Goal: Task Accomplishment & Management: Use online tool/utility

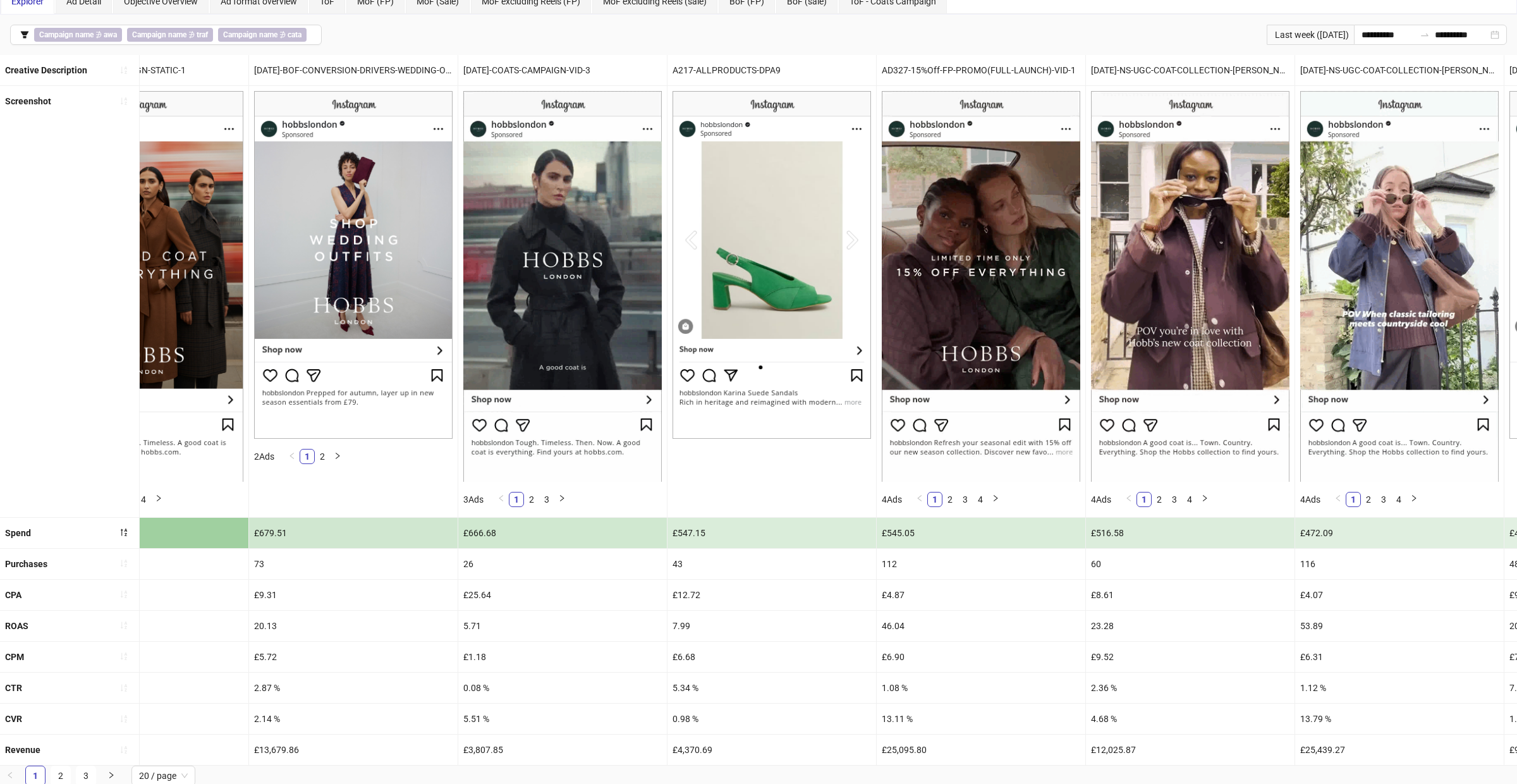
scroll to position [0, 519]
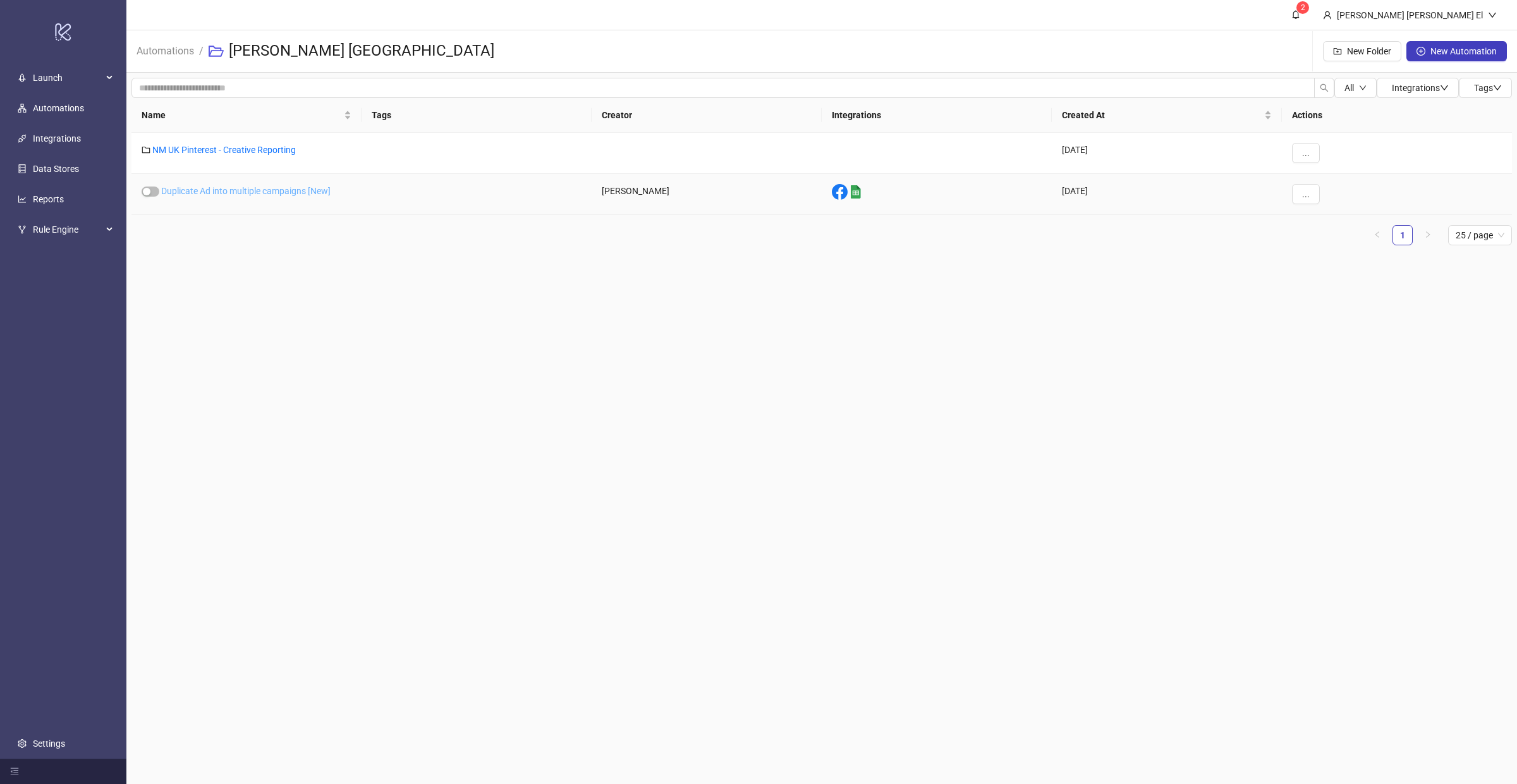
click at [274, 186] on link "Duplicate Ad into multiple campaigns [New]" at bounding box center [246, 191] width 169 height 10
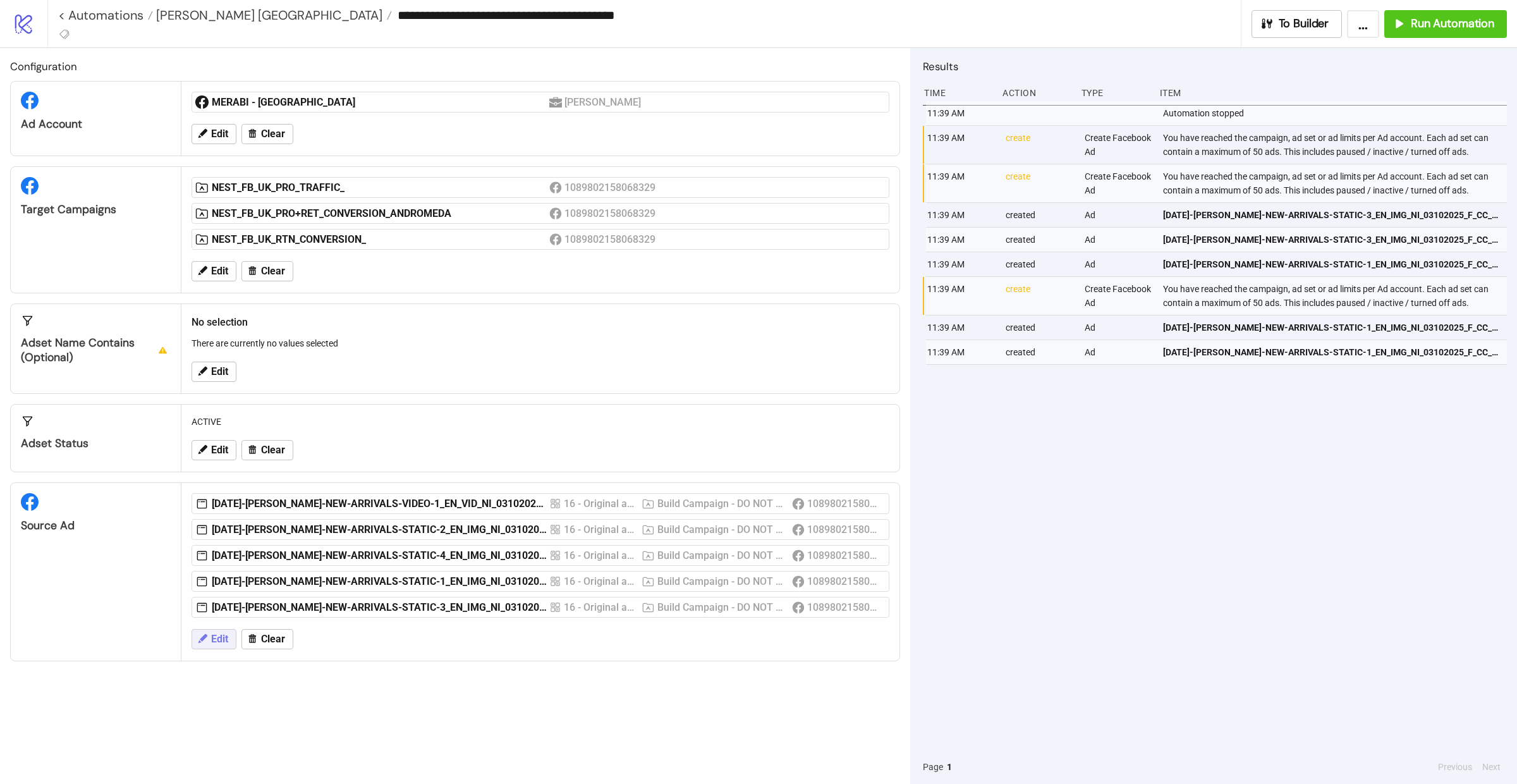
click at [213, 645] on span "Edit" at bounding box center [219, 639] width 17 height 12
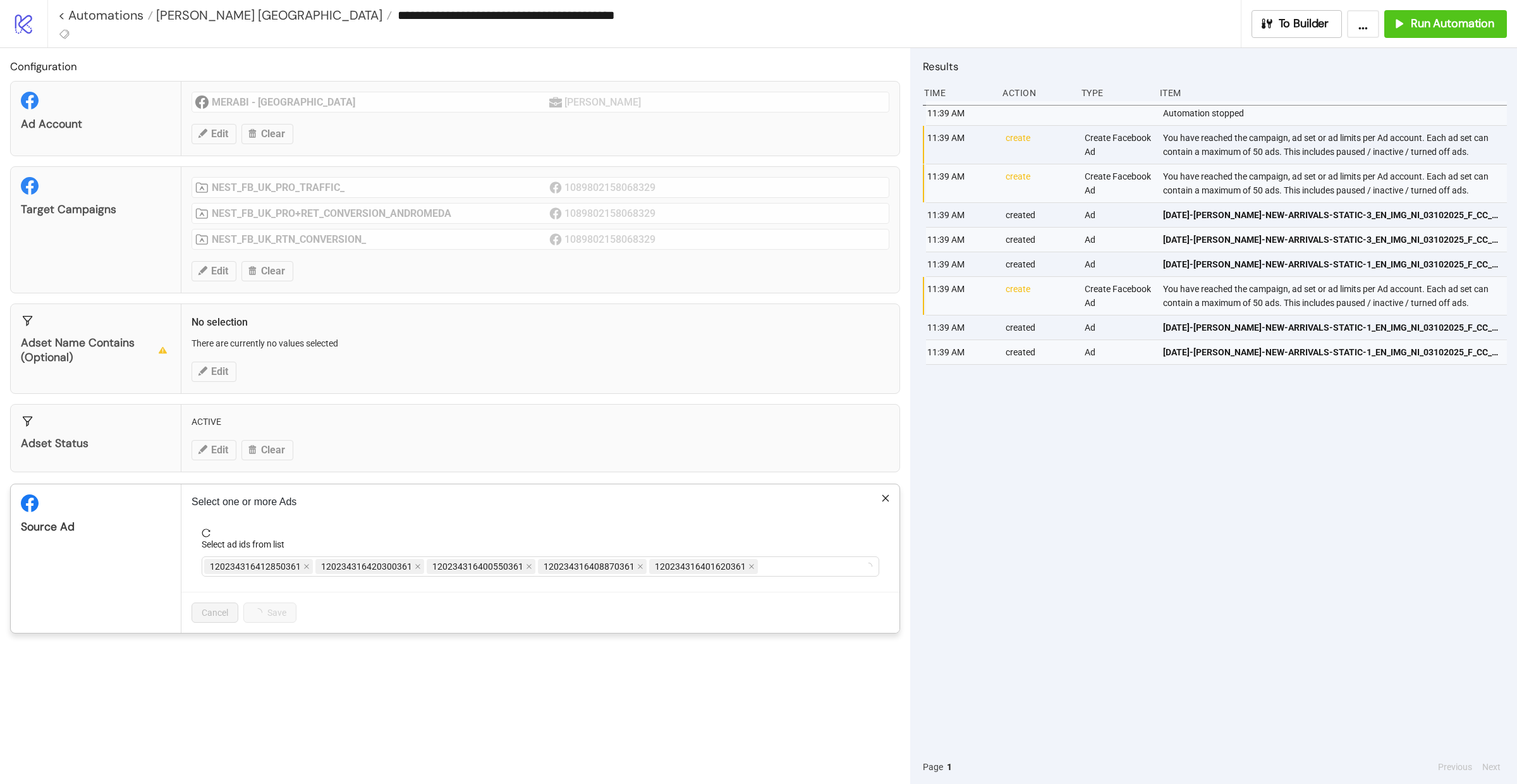
click at [708, 475] on div "**********" at bounding box center [758, 392] width 1517 height 784
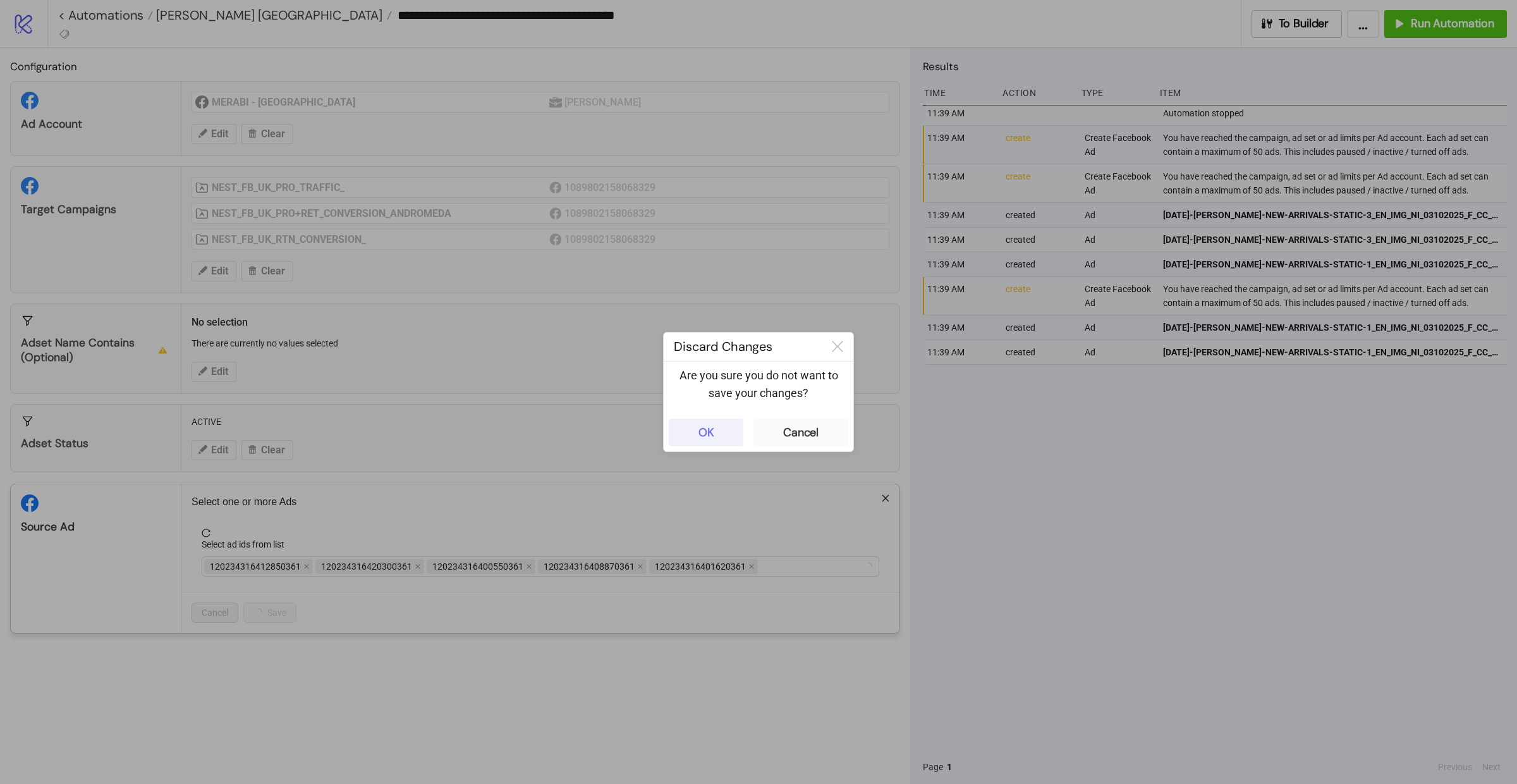
click at [713, 443] on button "OK" at bounding box center [705, 432] width 74 height 28
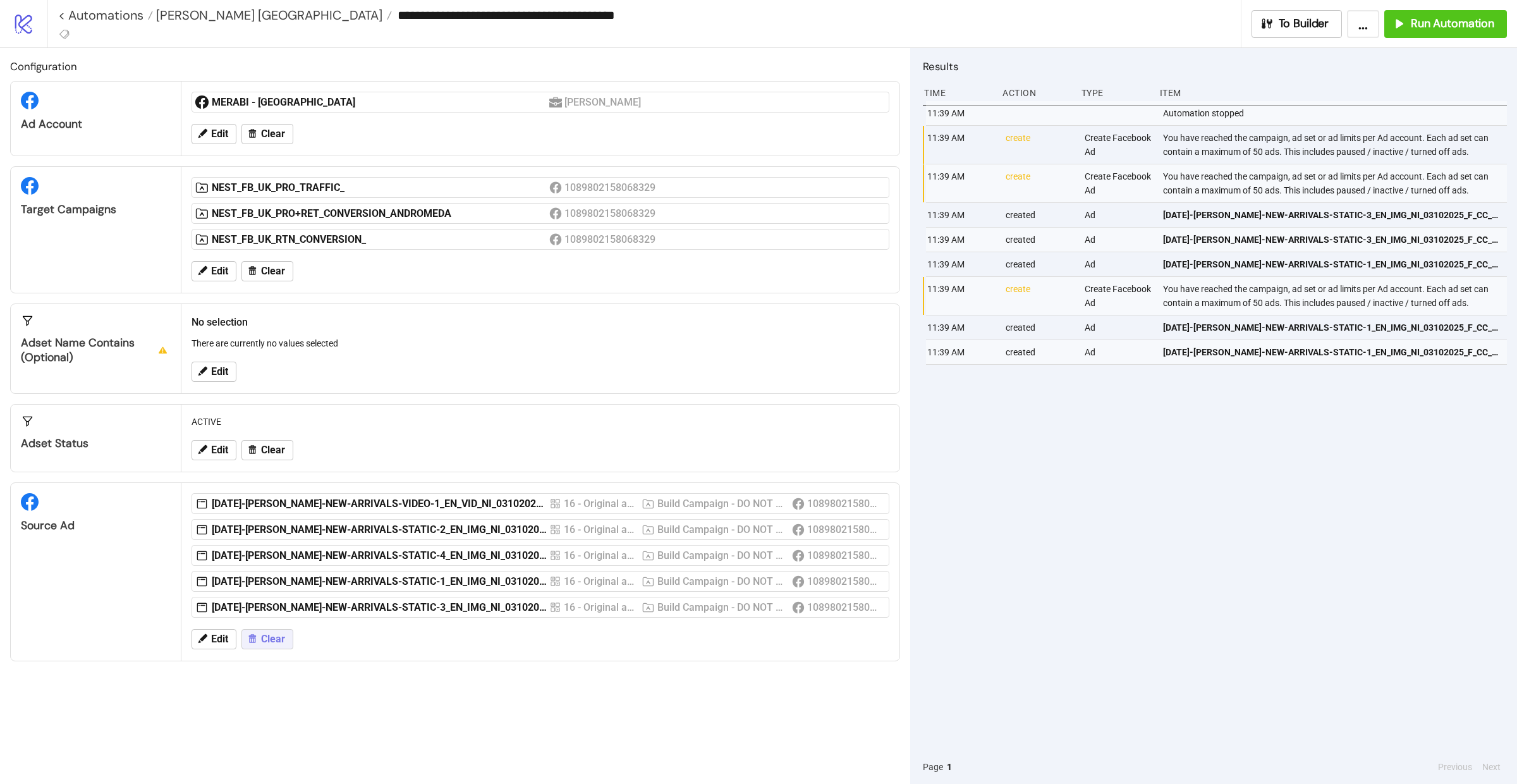
click at [285, 649] on button "Clear" at bounding box center [268, 639] width 52 height 20
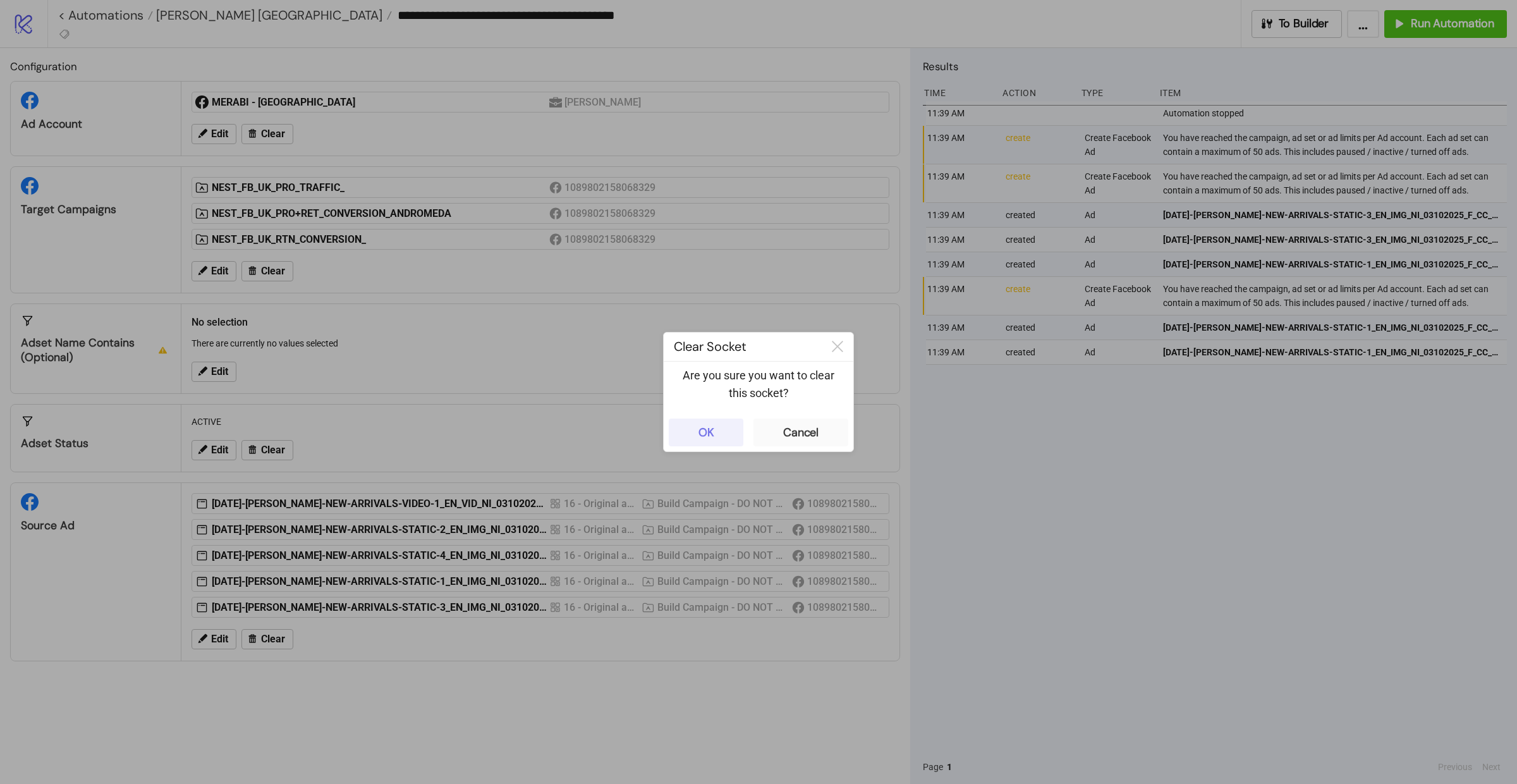
click at [728, 433] on button "OK" at bounding box center [705, 432] width 74 height 28
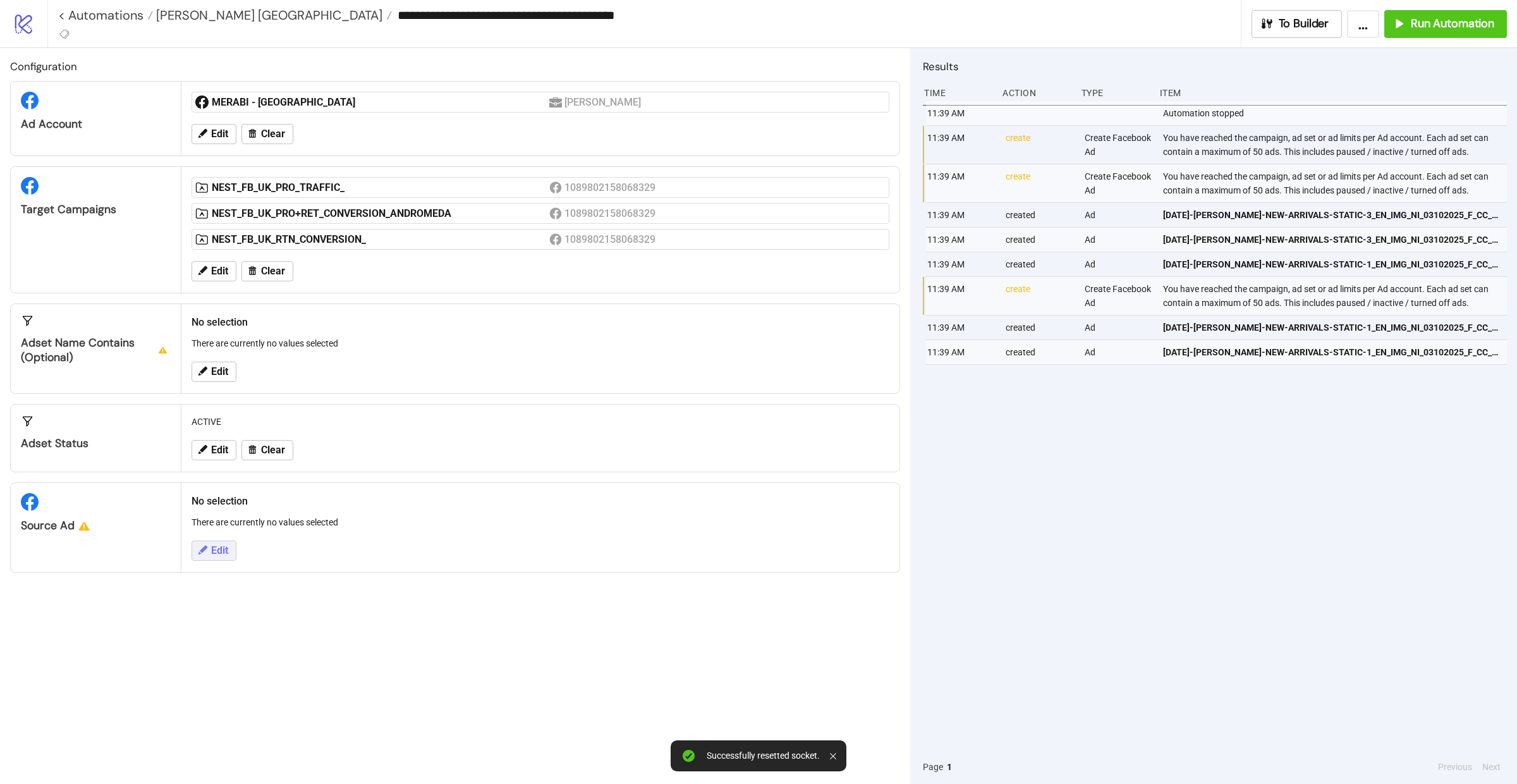
click at [208, 545] on button "Edit" at bounding box center [214, 551] width 45 height 20
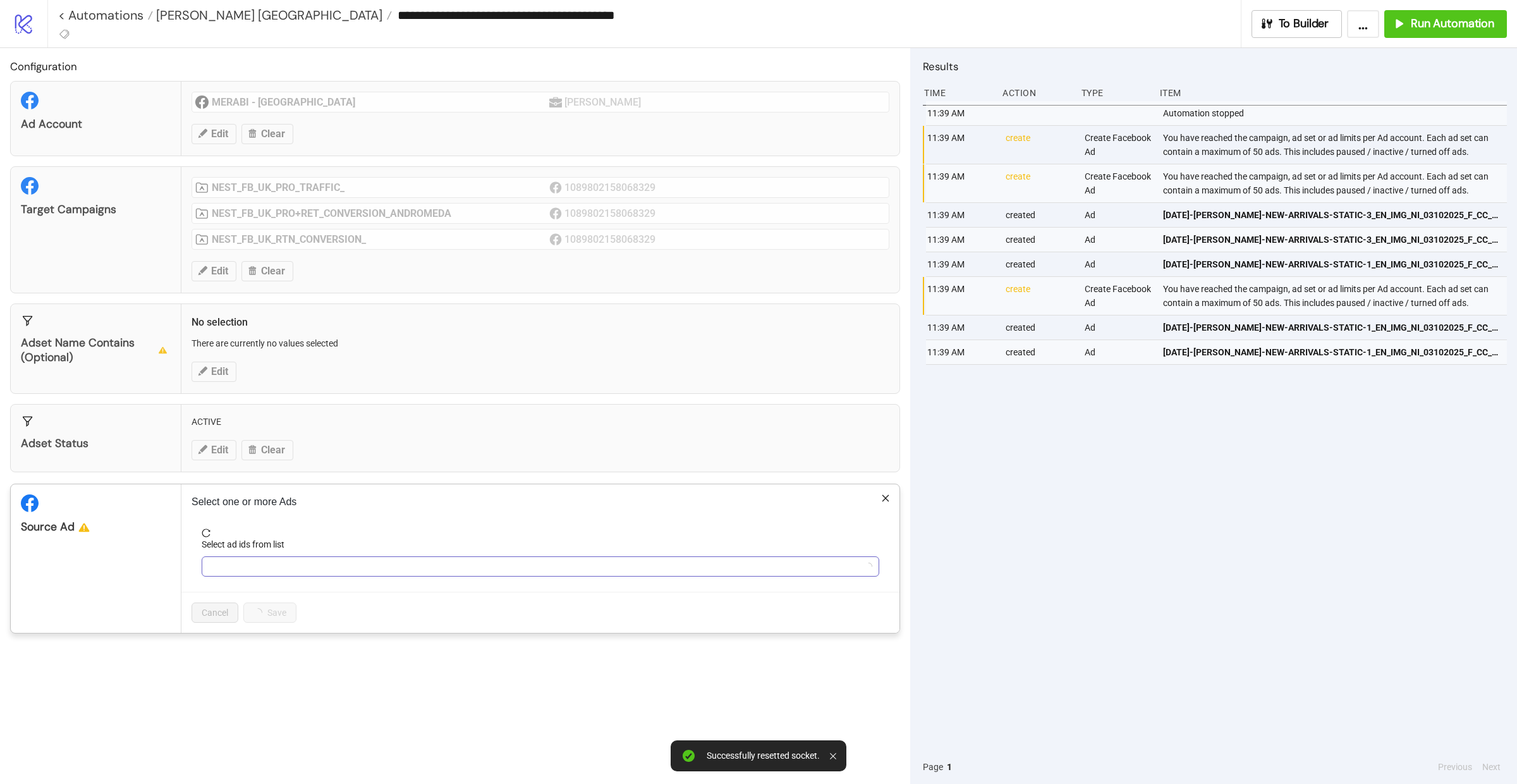
click at [280, 576] on div at bounding box center [534, 566] width 659 height 18
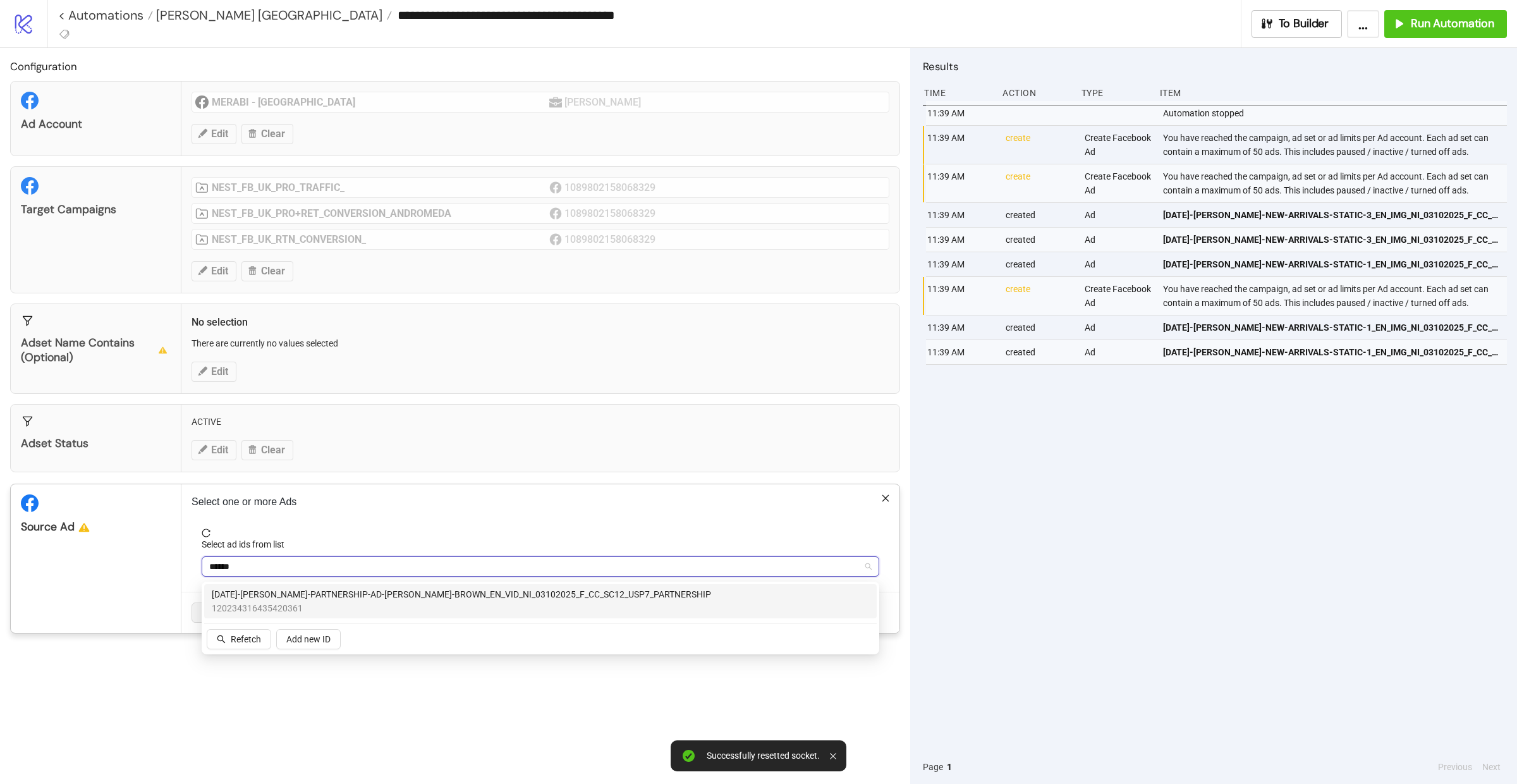
type input "*******"
click at [288, 599] on span "AD387-ANISHA-PARTNERSHIP-AD-MONICA-BROWN_EN_VID_NI_03102025_F_CC_SC12_USP7_PART…" at bounding box center [461, 594] width 500 height 14
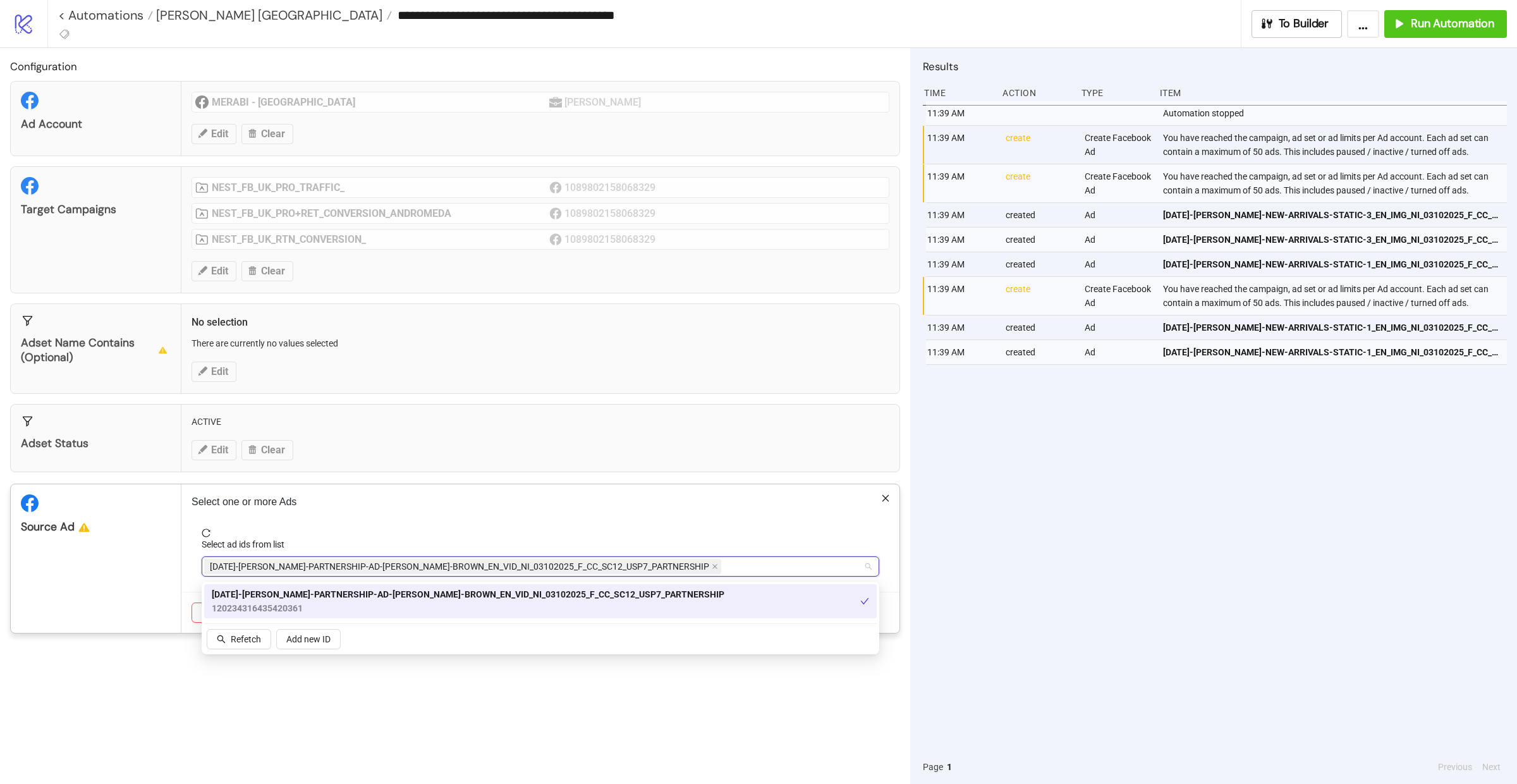
click at [112, 576] on div "Source Ad" at bounding box center [96, 559] width 171 height 149
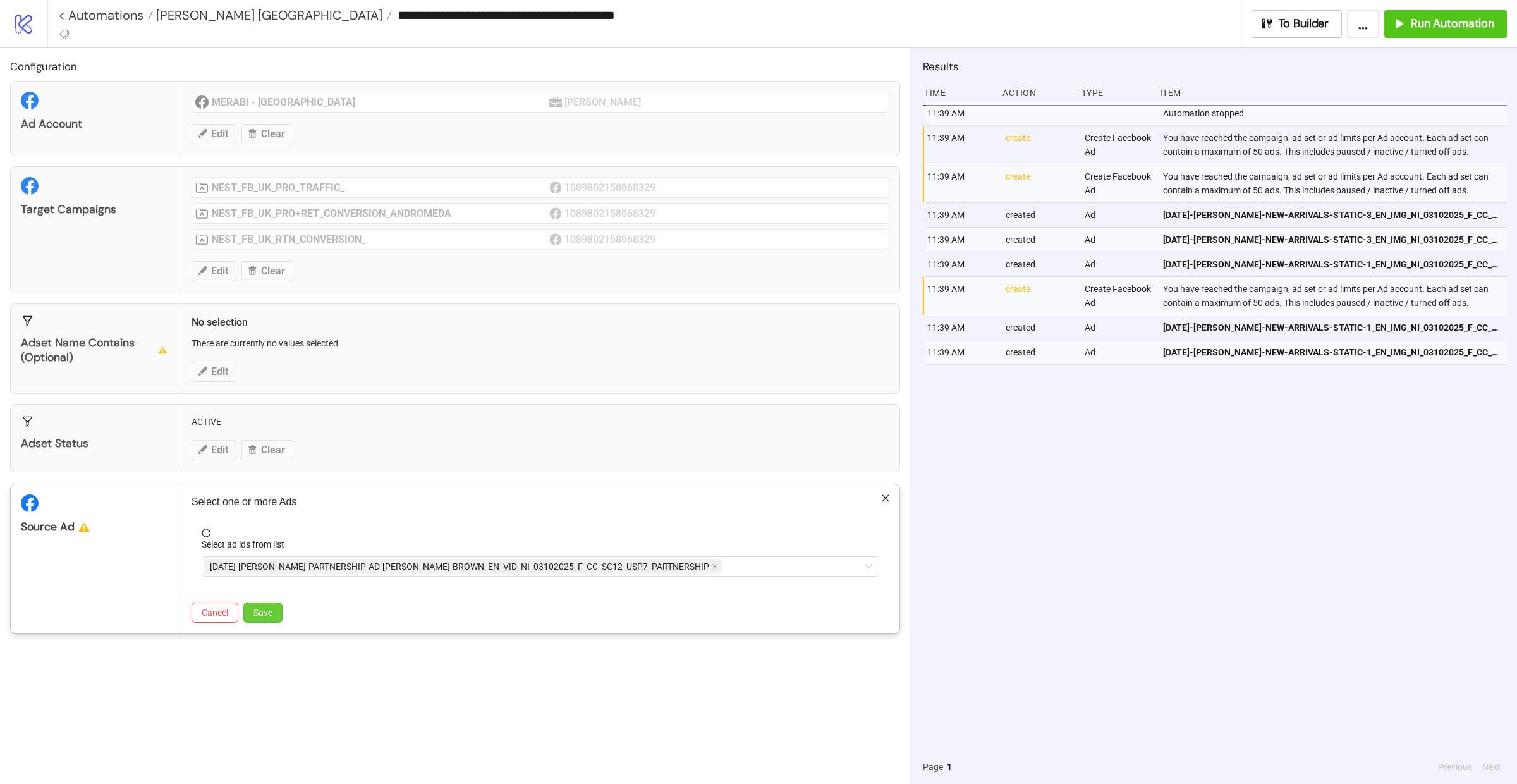
click at [268, 613] on span "Save" at bounding box center [263, 612] width 19 height 10
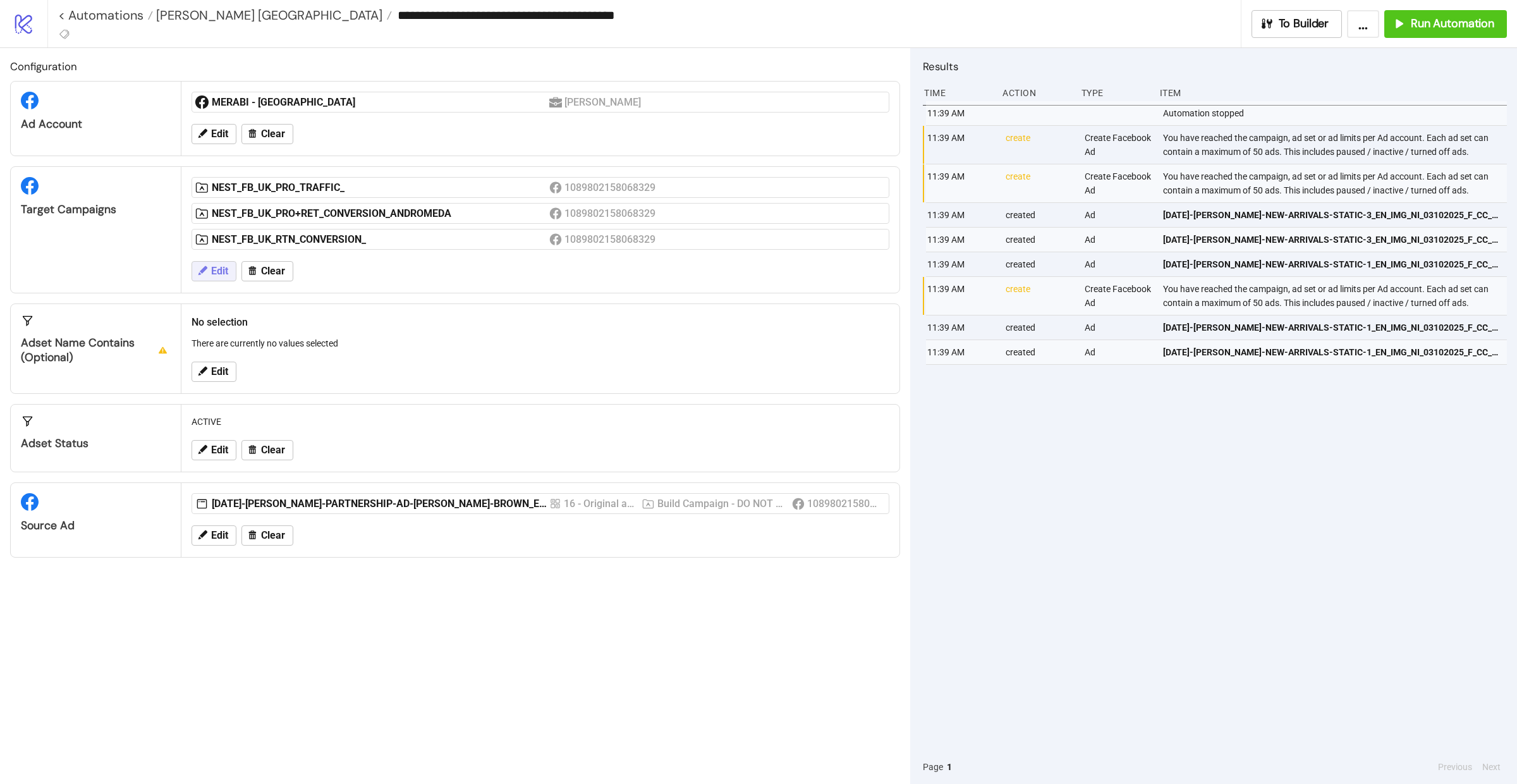
click at [221, 265] on button "Edit" at bounding box center [214, 271] width 45 height 20
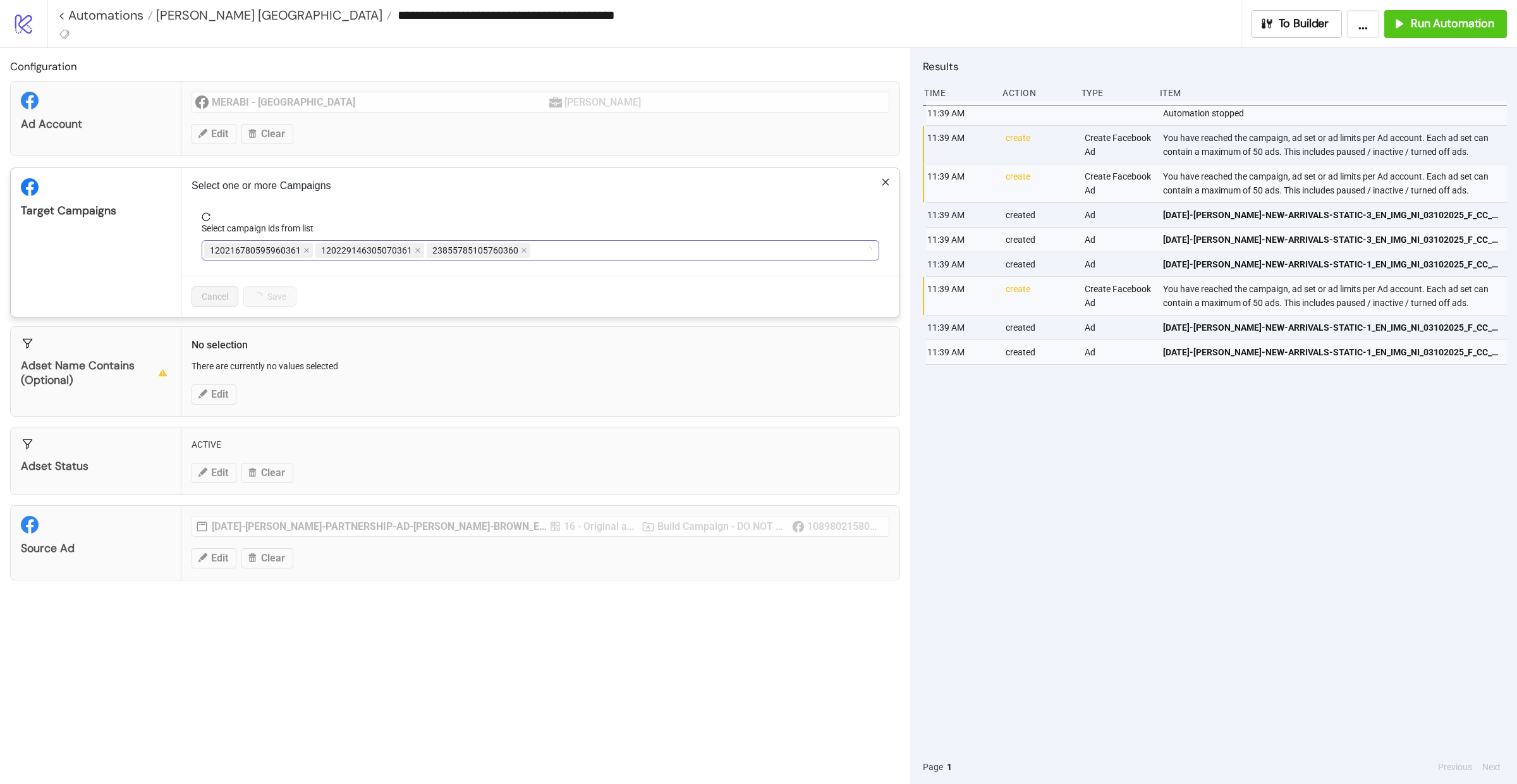
click at [541, 249] on div "120216780595960361 120229146305070361 23855785105760360" at bounding box center [534, 250] width 659 height 18
click at [743, 249] on div "NEST_FB_UK_PRO_TRAFFIC_ NEST_FB_UK_PRO+RET_CONVERSION_ANDROMEDA NEST_FB_UK_RTN_…" at bounding box center [534, 250] width 659 height 18
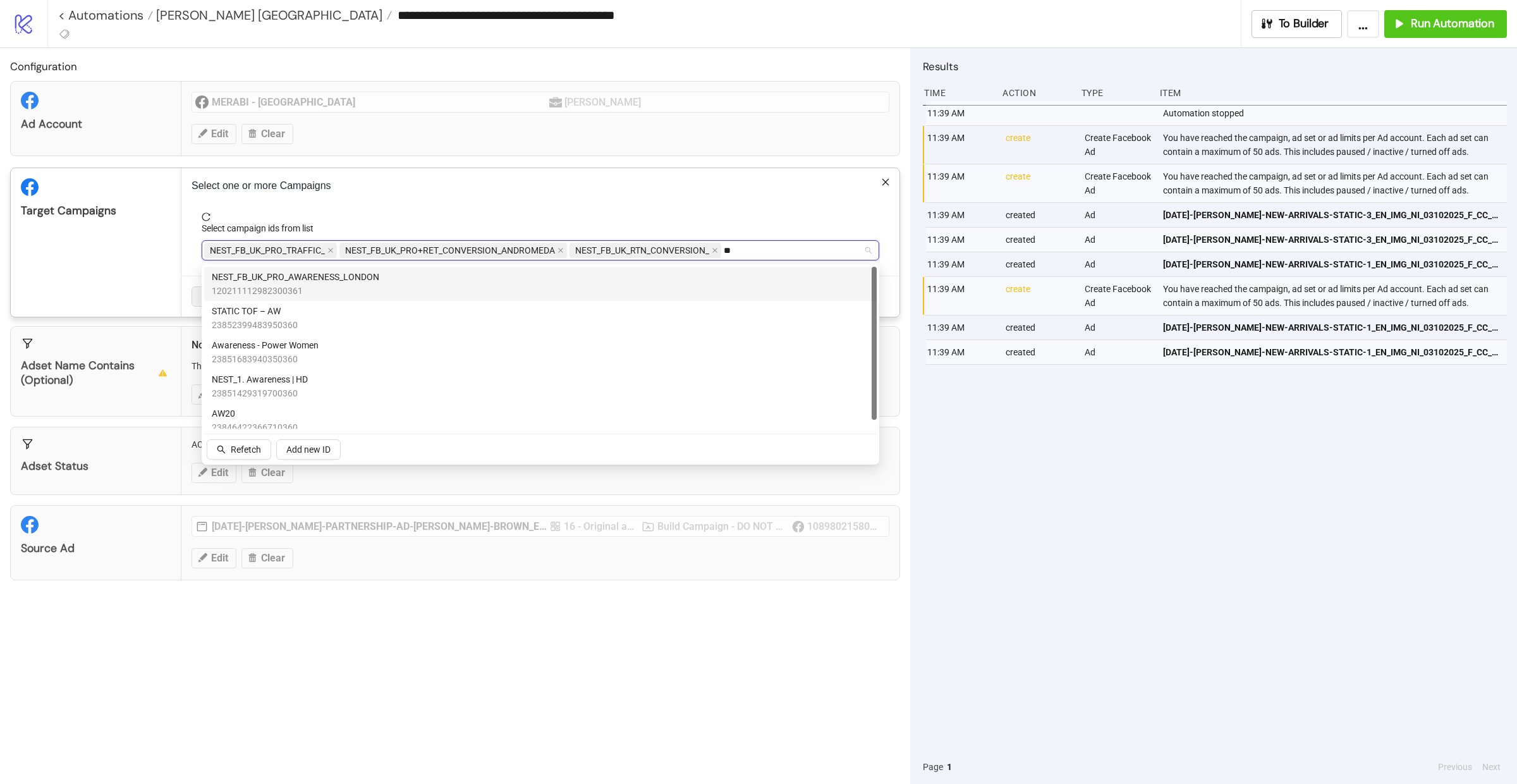
type input "***"
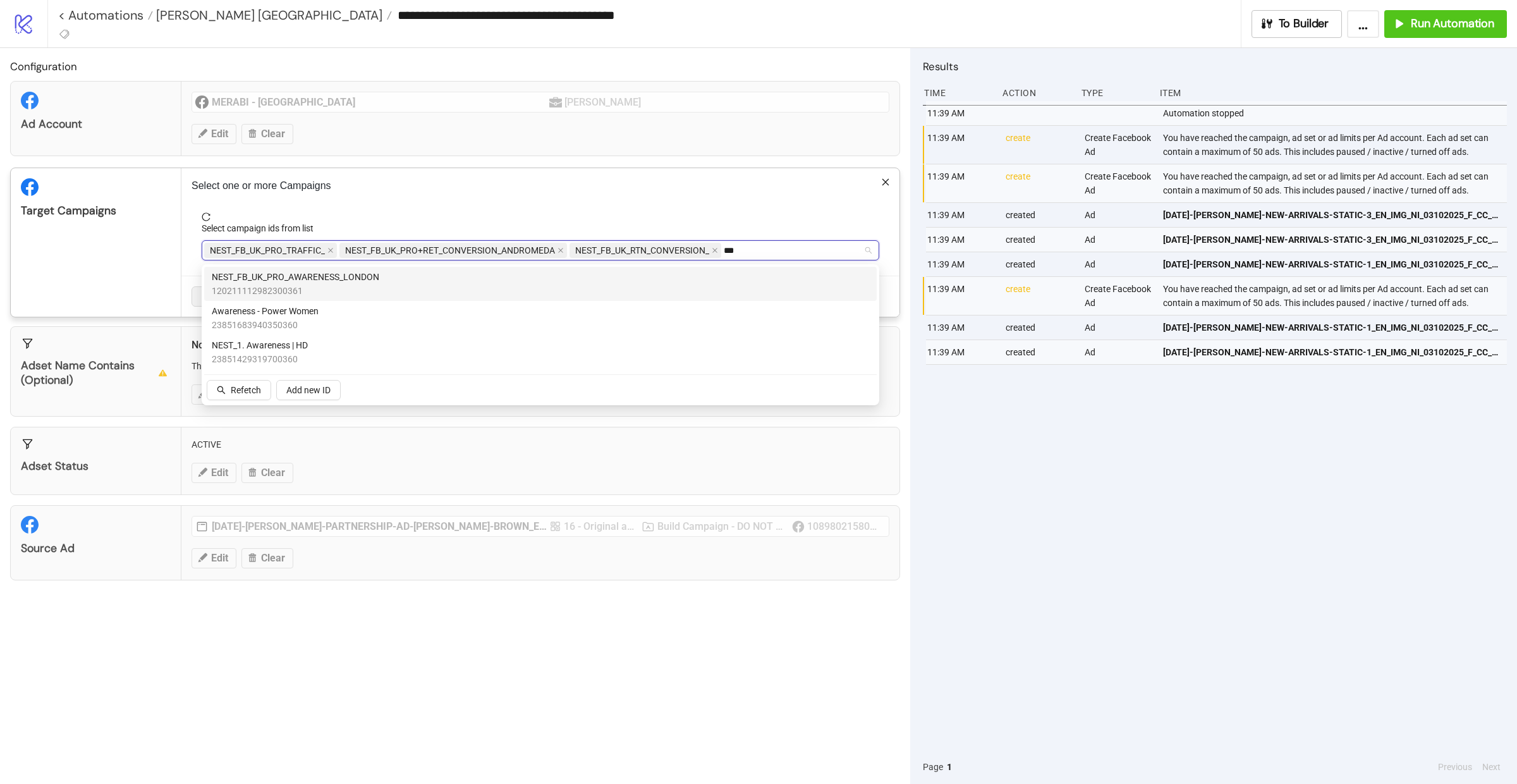
click at [291, 284] on span "120211112982300361" at bounding box center [295, 290] width 167 height 14
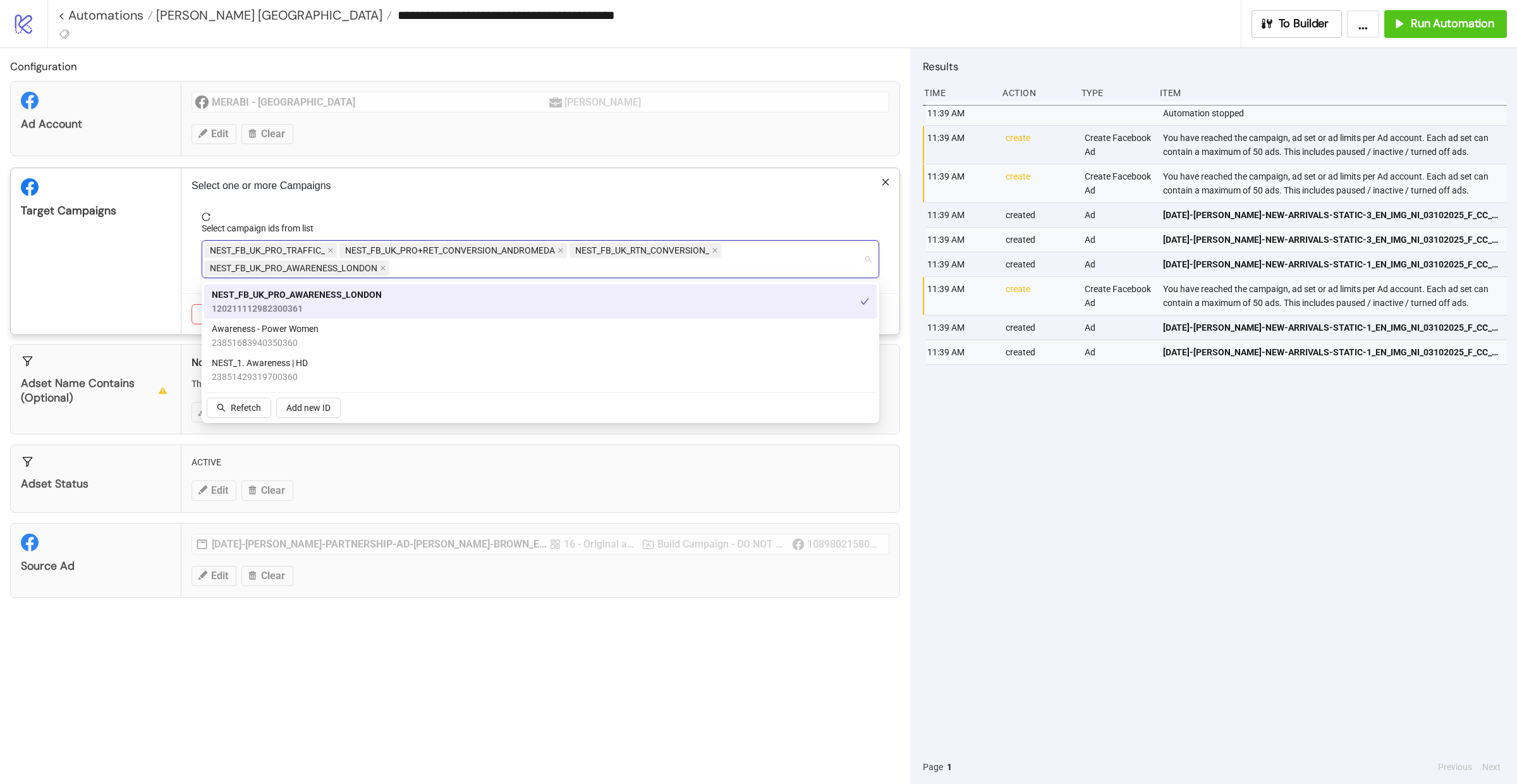
click at [159, 259] on div "Target Campaigns" at bounding box center [96, 251] width 171 height 167
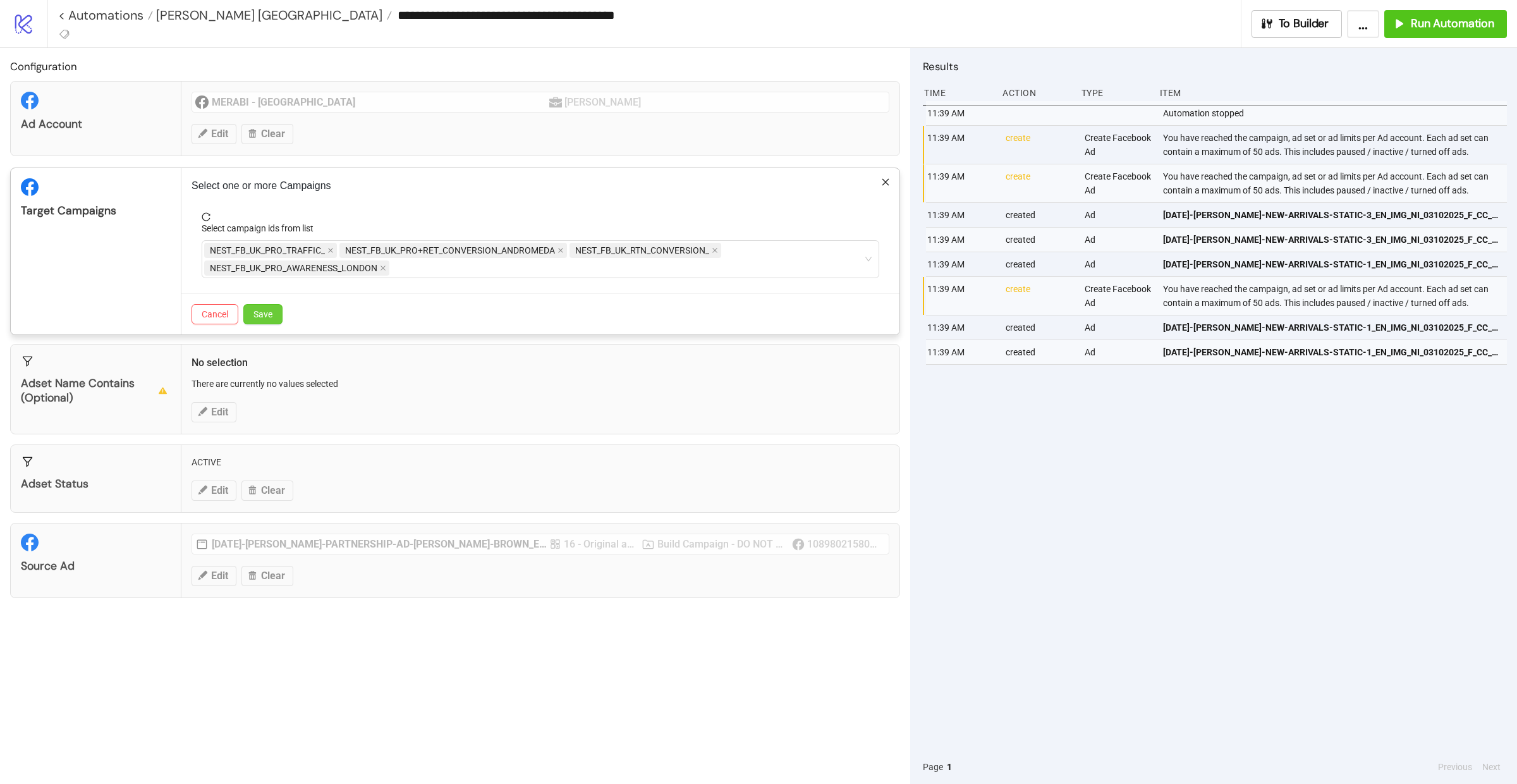
click at [258, 309] on button "Save" at bounding box center [263, 314] width 39 height 20
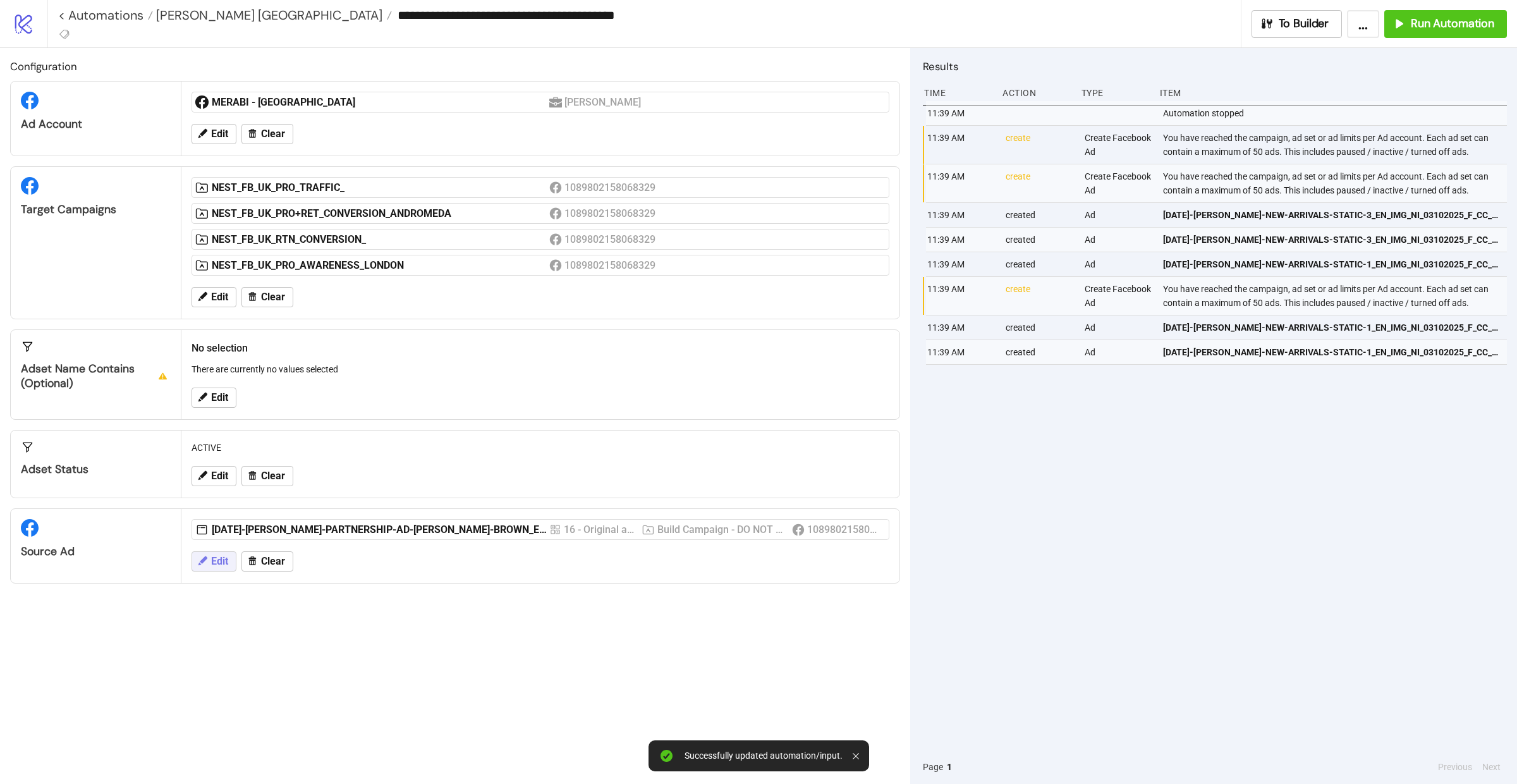
click at [223, 565] on span "Edit" at bounding box center [219, 561] width 17 height 12
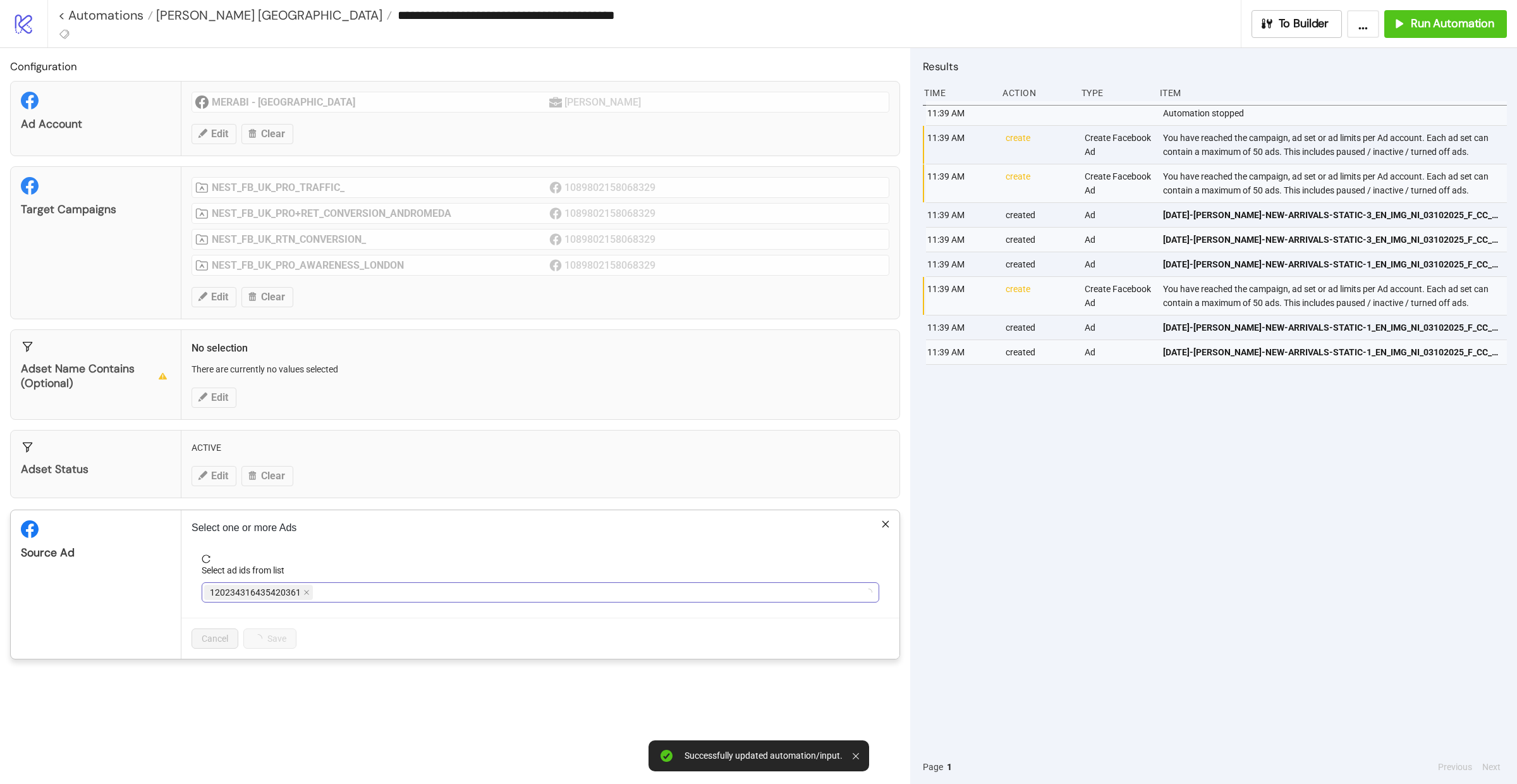
click at [363, 594] on div "120234316435420361" at bounding box center [534, 592] width 659 height 18
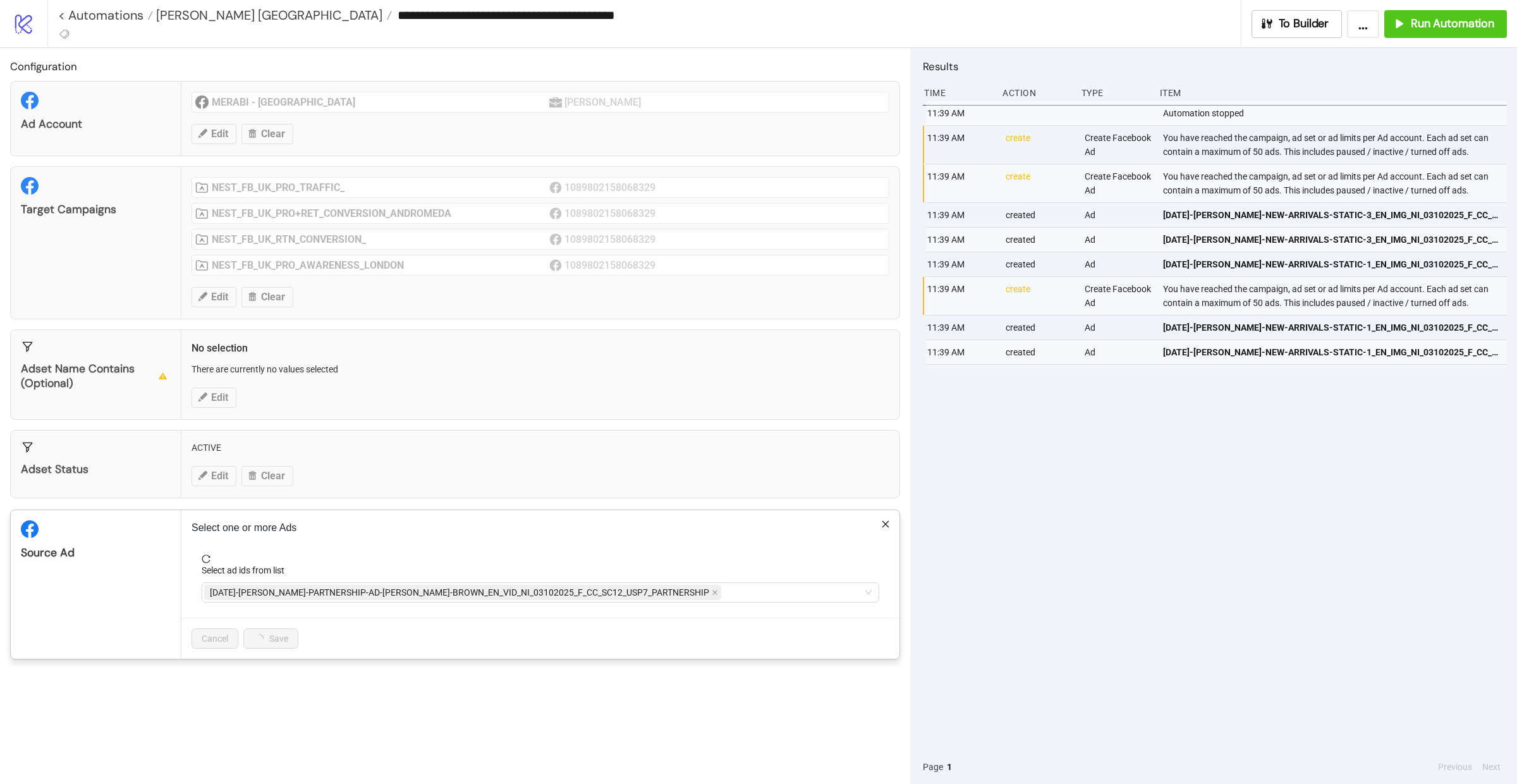
click at [363, 594] on span "AD387-ANISHA-PARTNERSHIP-AD-MONICA-BROWN_EN_VID_NI_03102025_F_CC_SC12_USP7_PART…" at bounding box center [459, 592] width 500 height 14
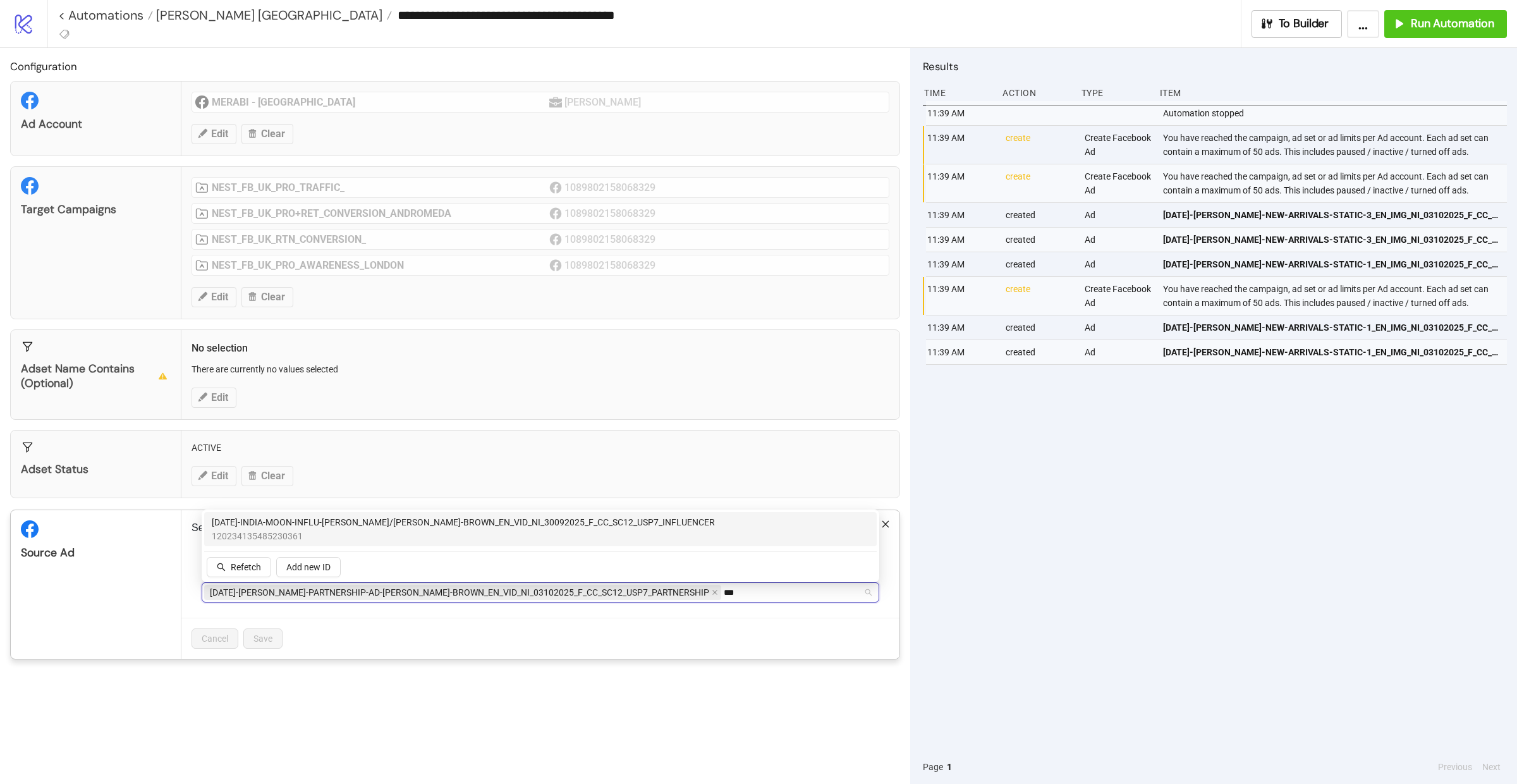
type input "****"
click at [375, 519] on span "AD372-INDIA-MOON-INFLU-CAMILLE/MONICA-BROWN_EN_VID_NI_30092025_F_CC_SC12_USP7_I…" at bounding box center [463, 522] width 503 height 14
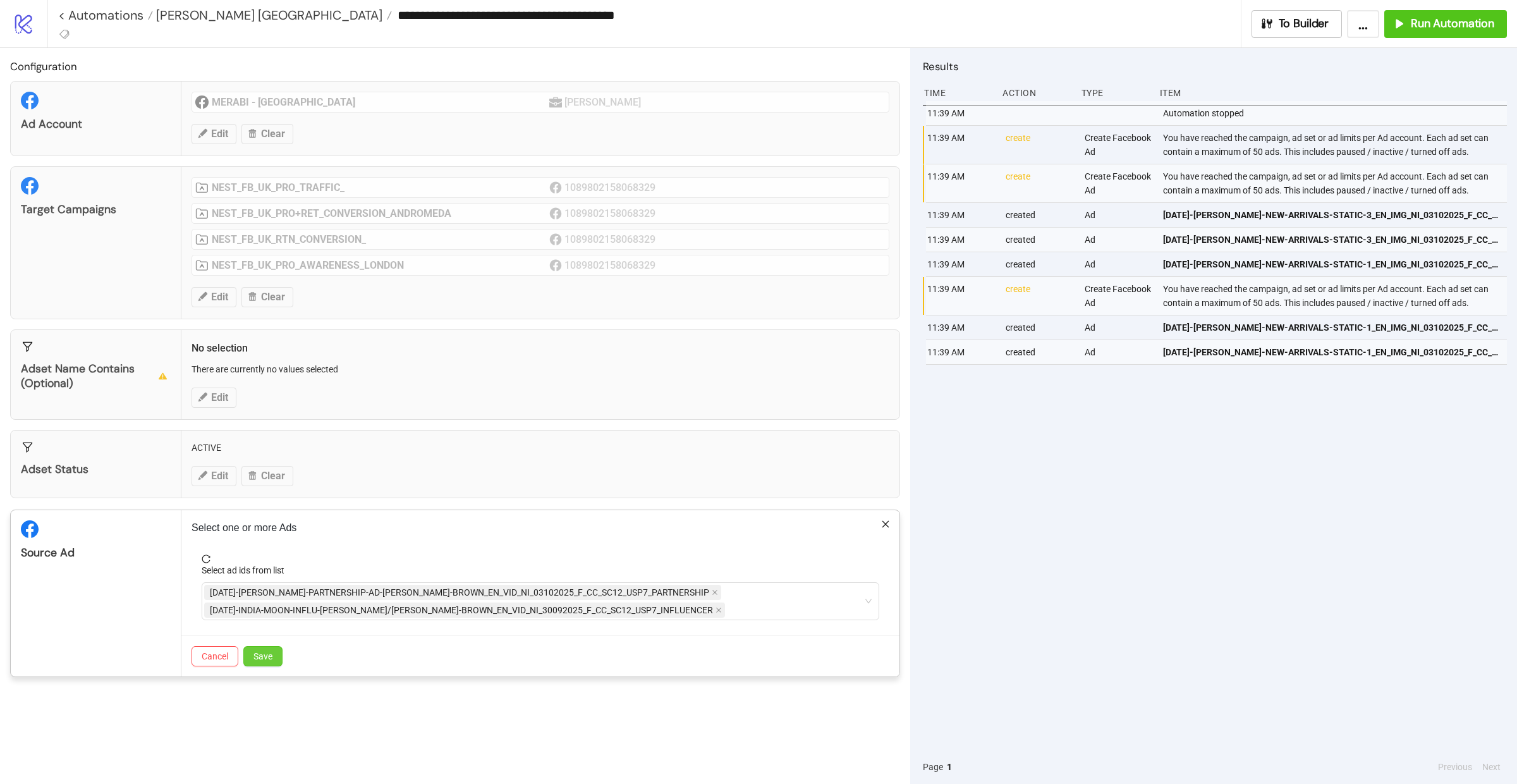
click at [274, 664] on button "Save" at bounding box center [263, 656] width 39 height 20
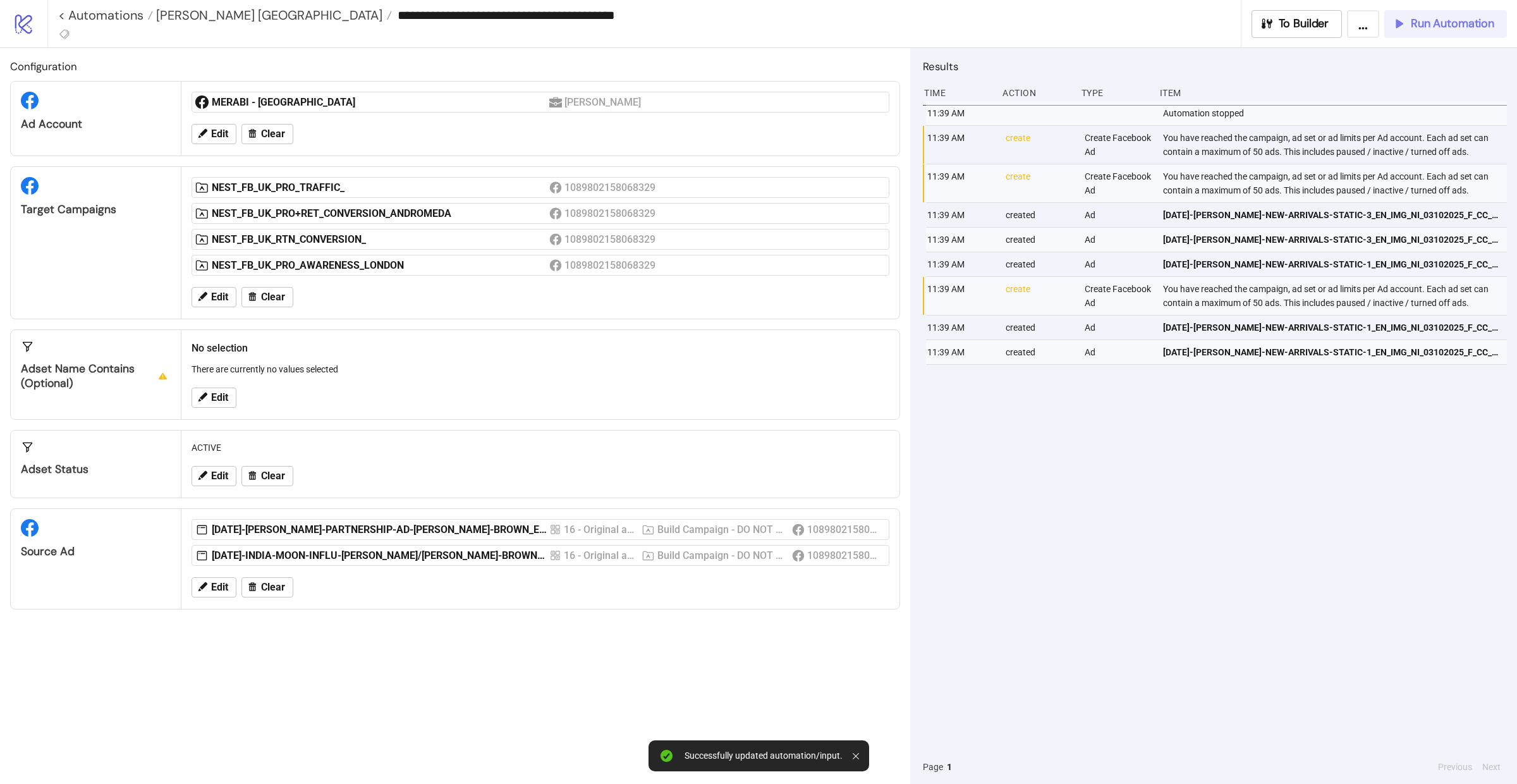
click at [1432, 28] on span "Run Automation" at bounding box center [1453, 23] width 84 height 14
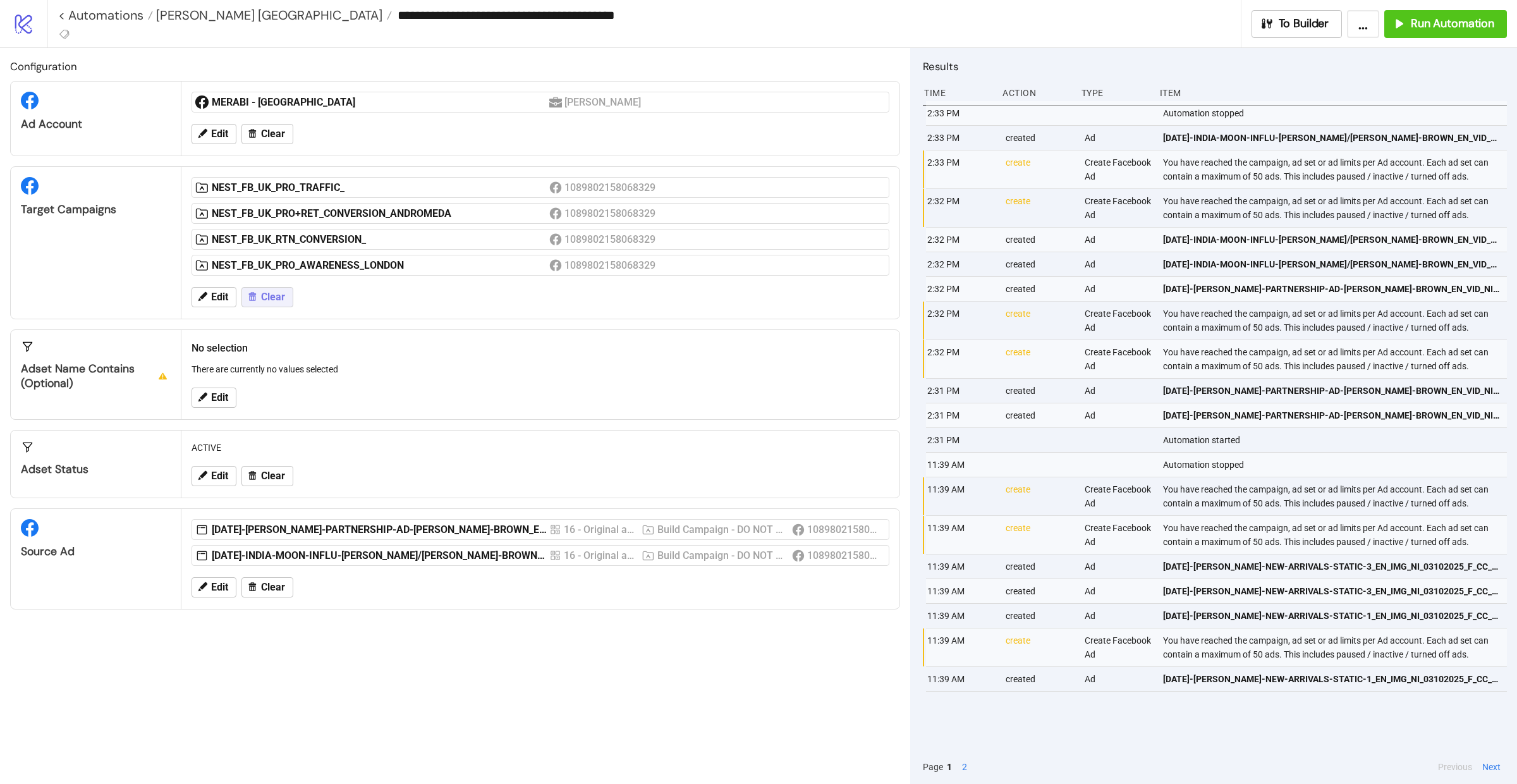
click at [278, 297] on span "Clear" at bounding box center [273, 297] width 24 height 12
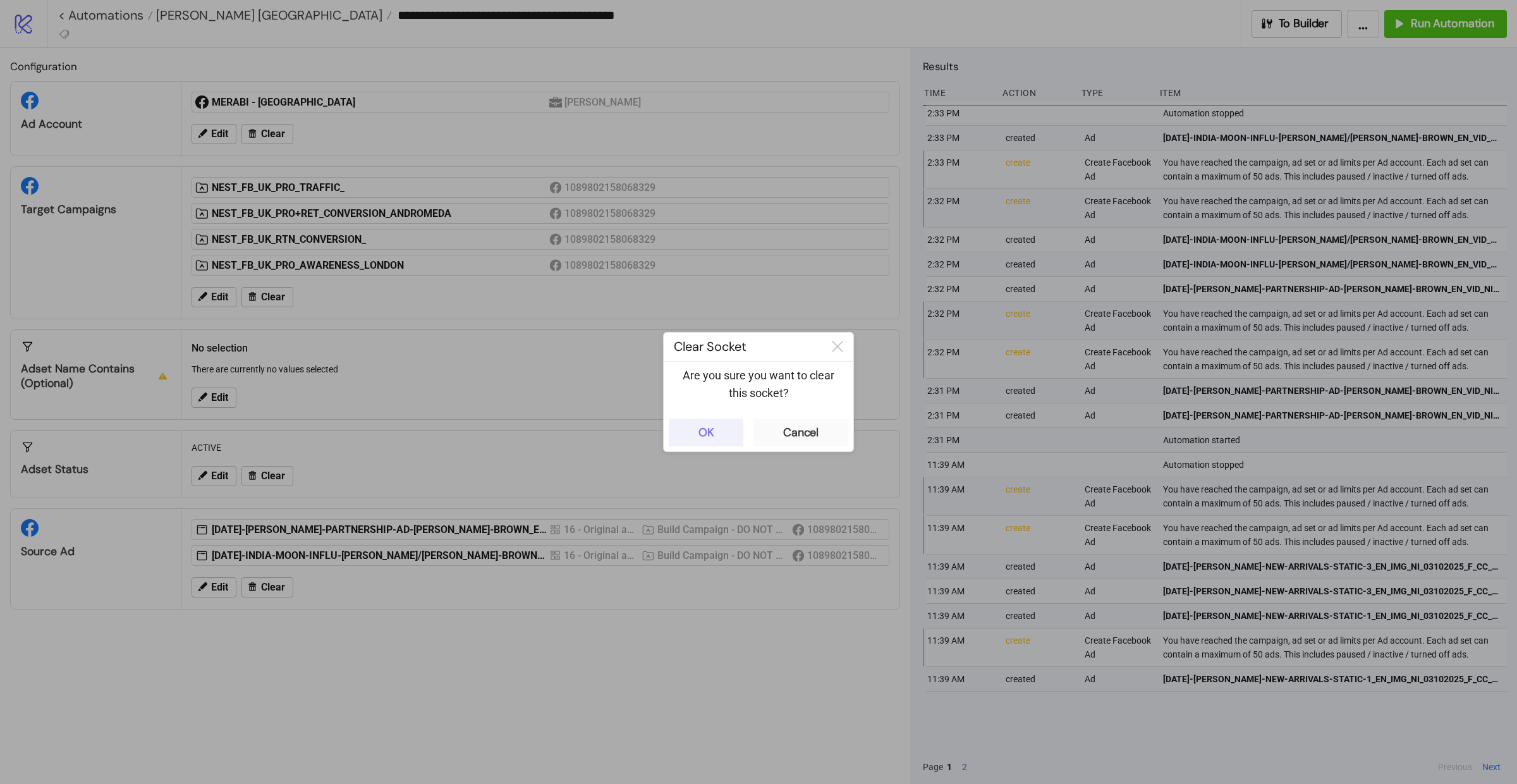
click at [735, 437] on button "OK" at bounding box center [705, 432] width 74 height 28
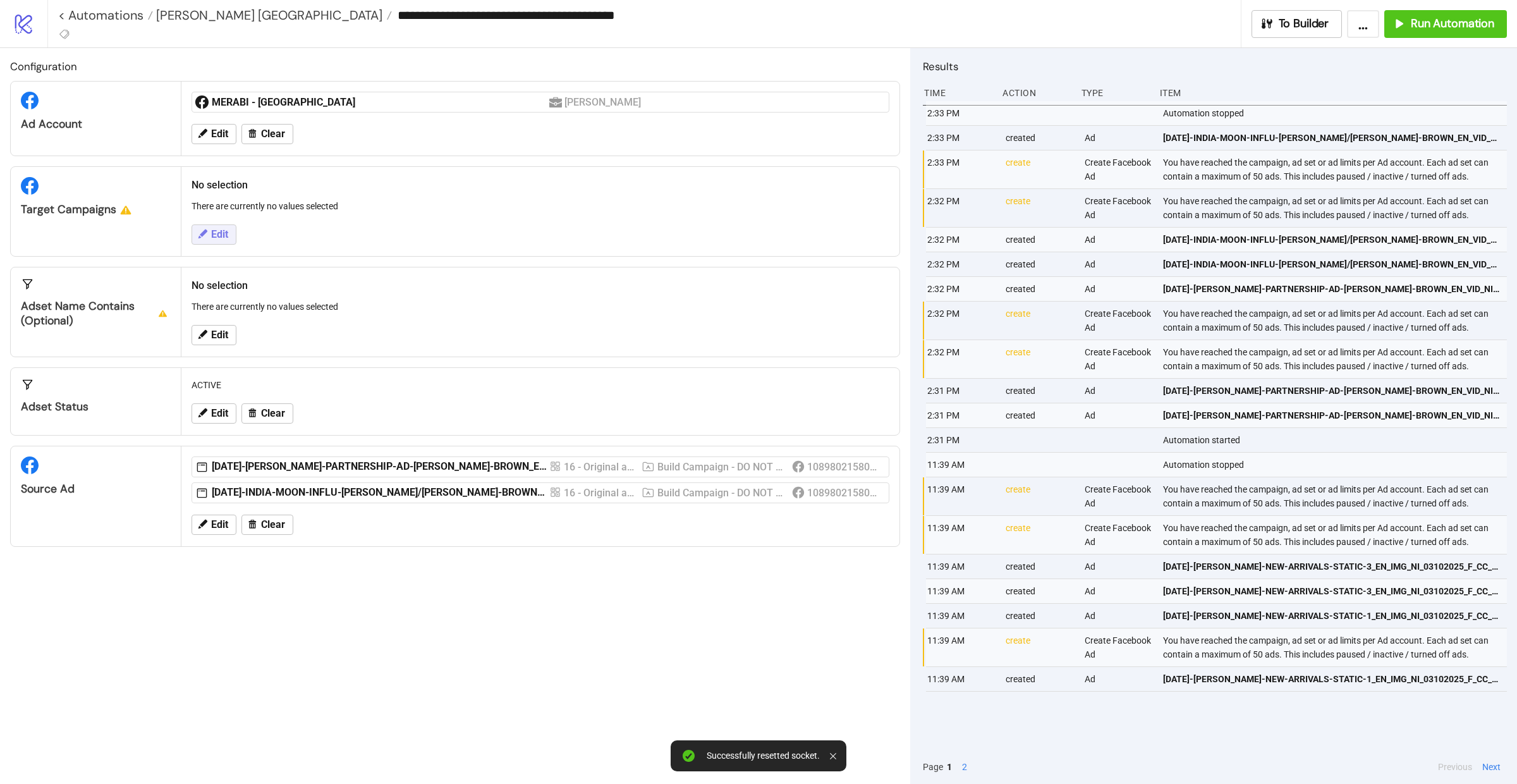
click at [221, 242] on button "Edit" at bounding box center [214, 234] width 45 height 20
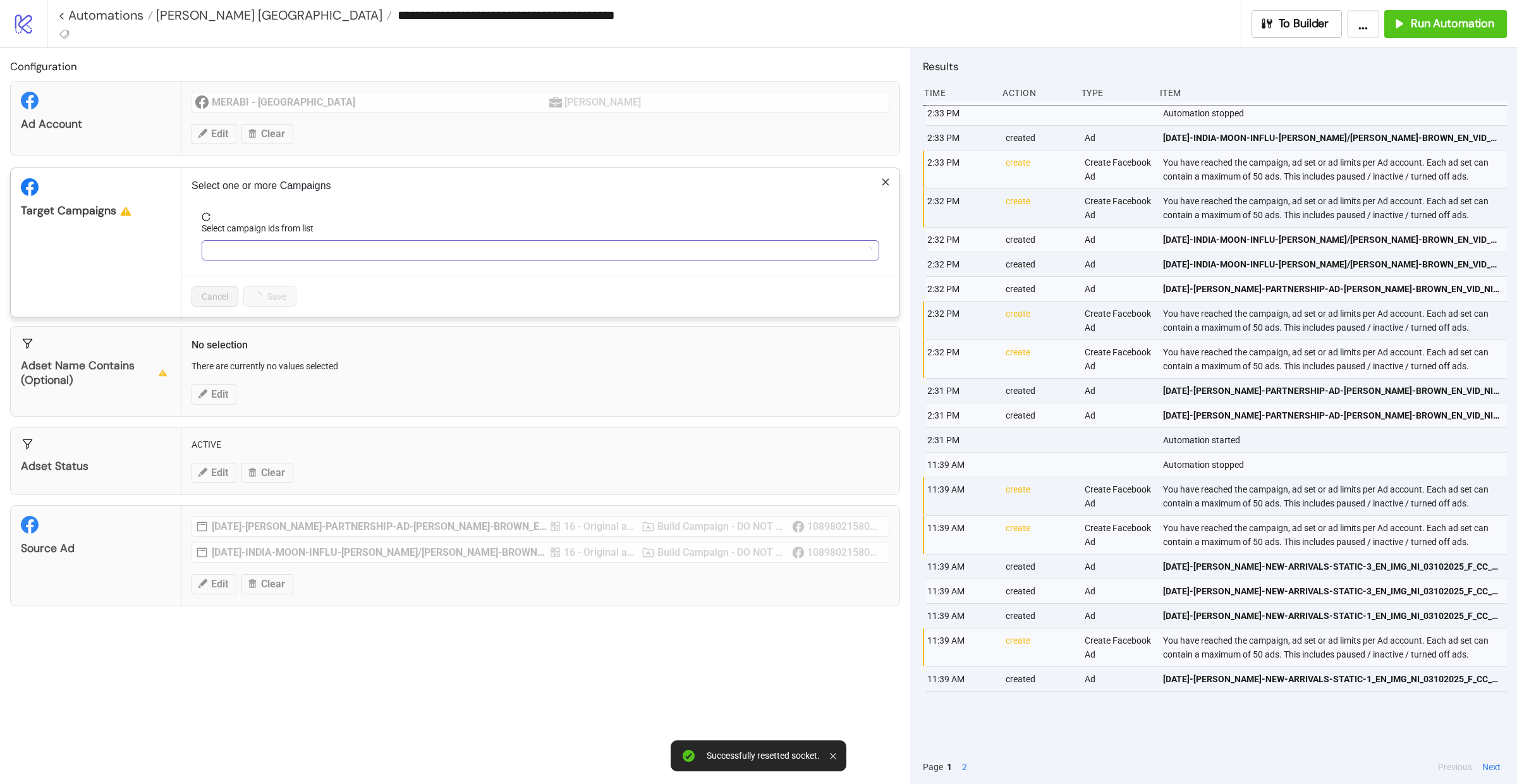
click at [239, 252] on div at bounding box center [534, 250] width 659 height 18
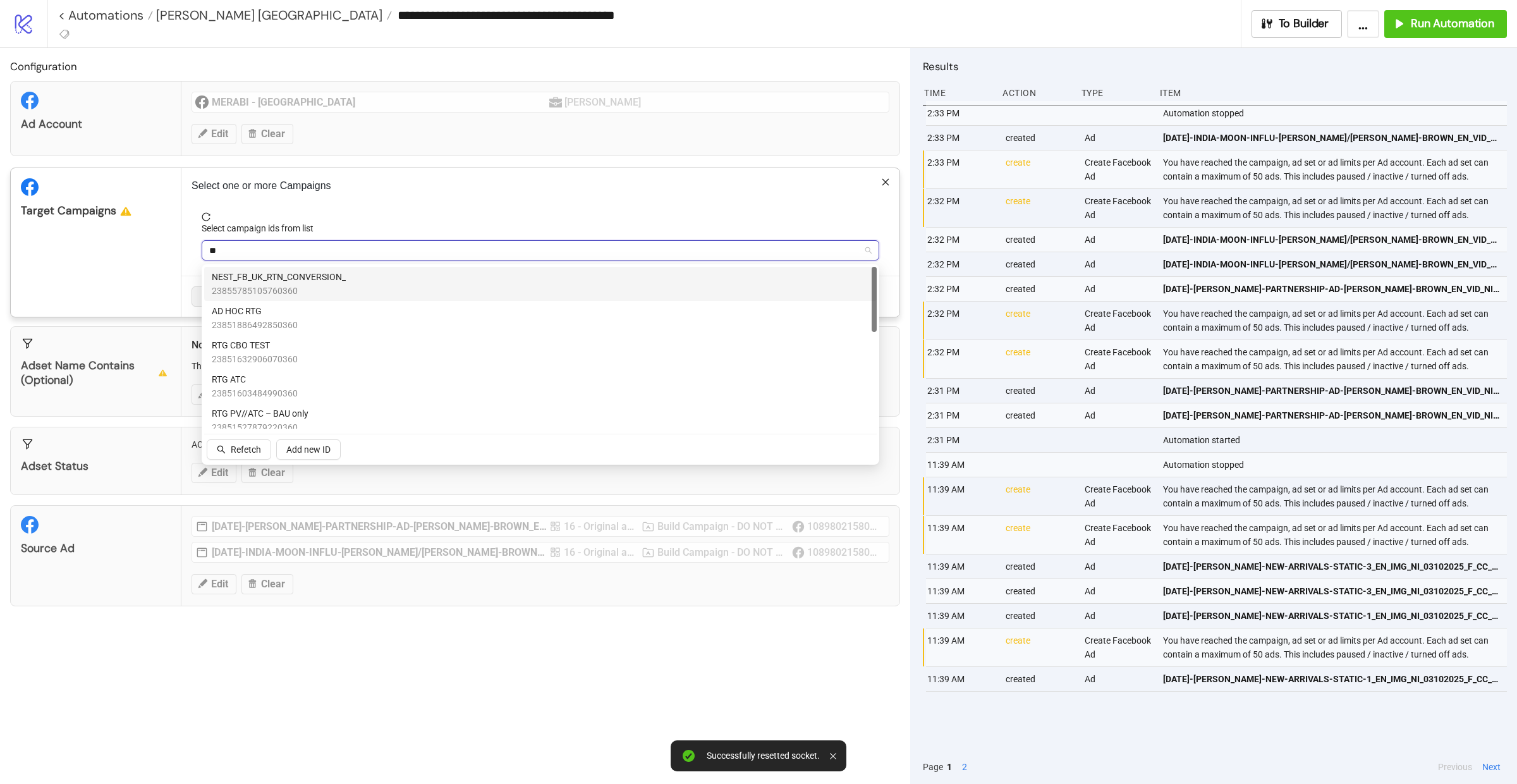
type input "***"
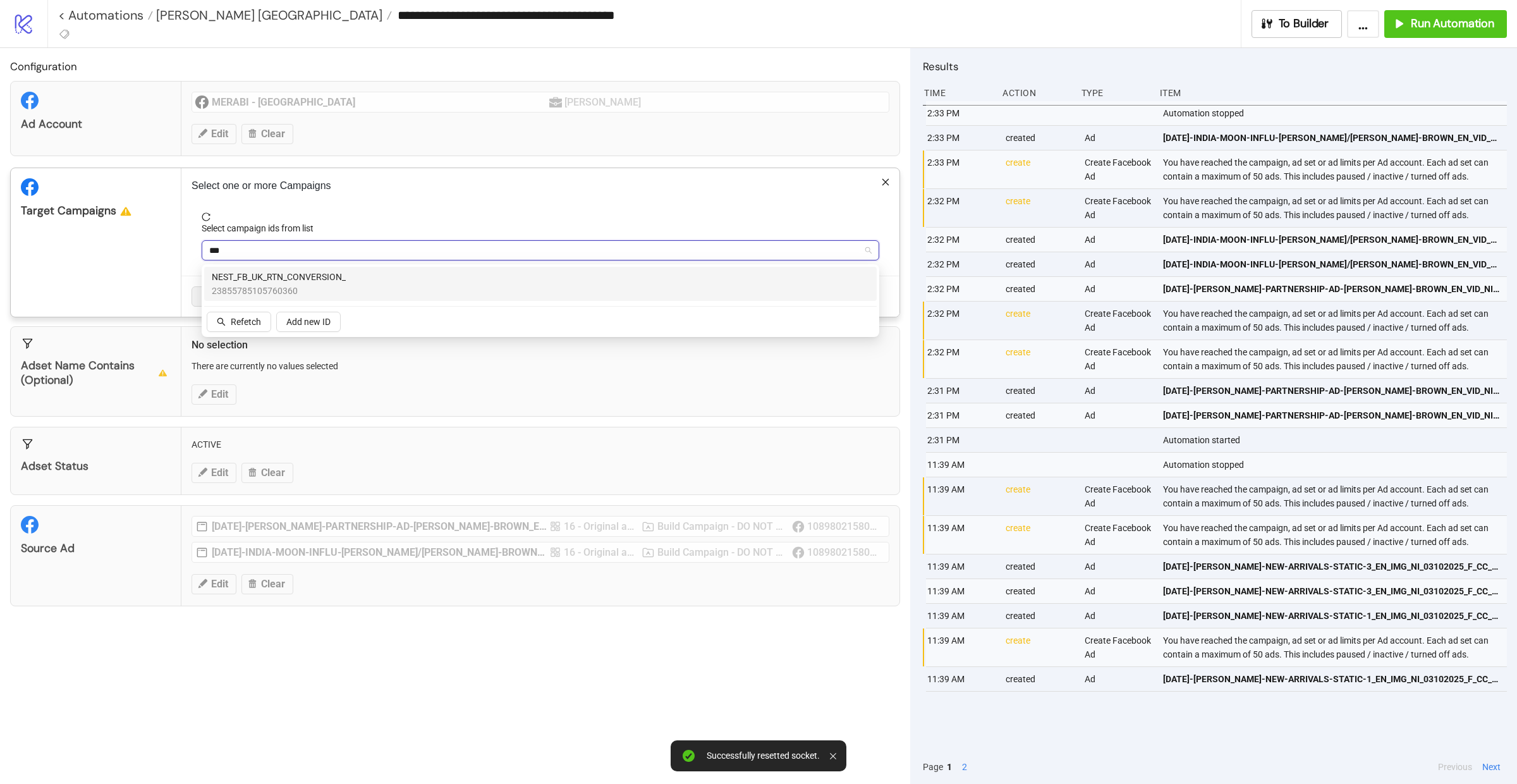
click at [257, 287] on span "23855785105760360" at bounding box center [279, 290] width 134 height 14
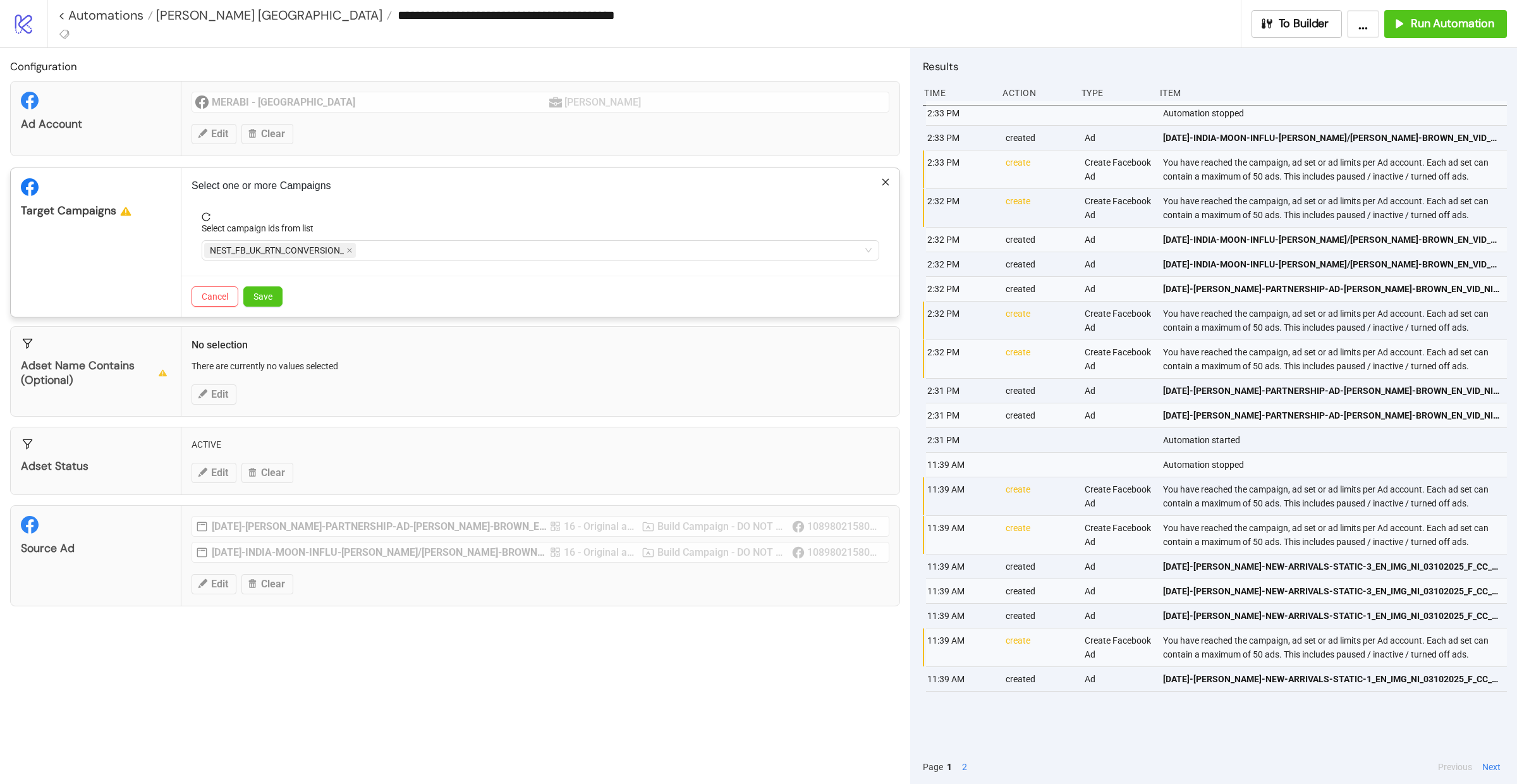
click at [115, 269] on div "Target Campaigns" at bounding box center [96, 243] width 171 height 149
click at [257, 296] on span "Save" at bounding box center [263, 296] width 19 height 10
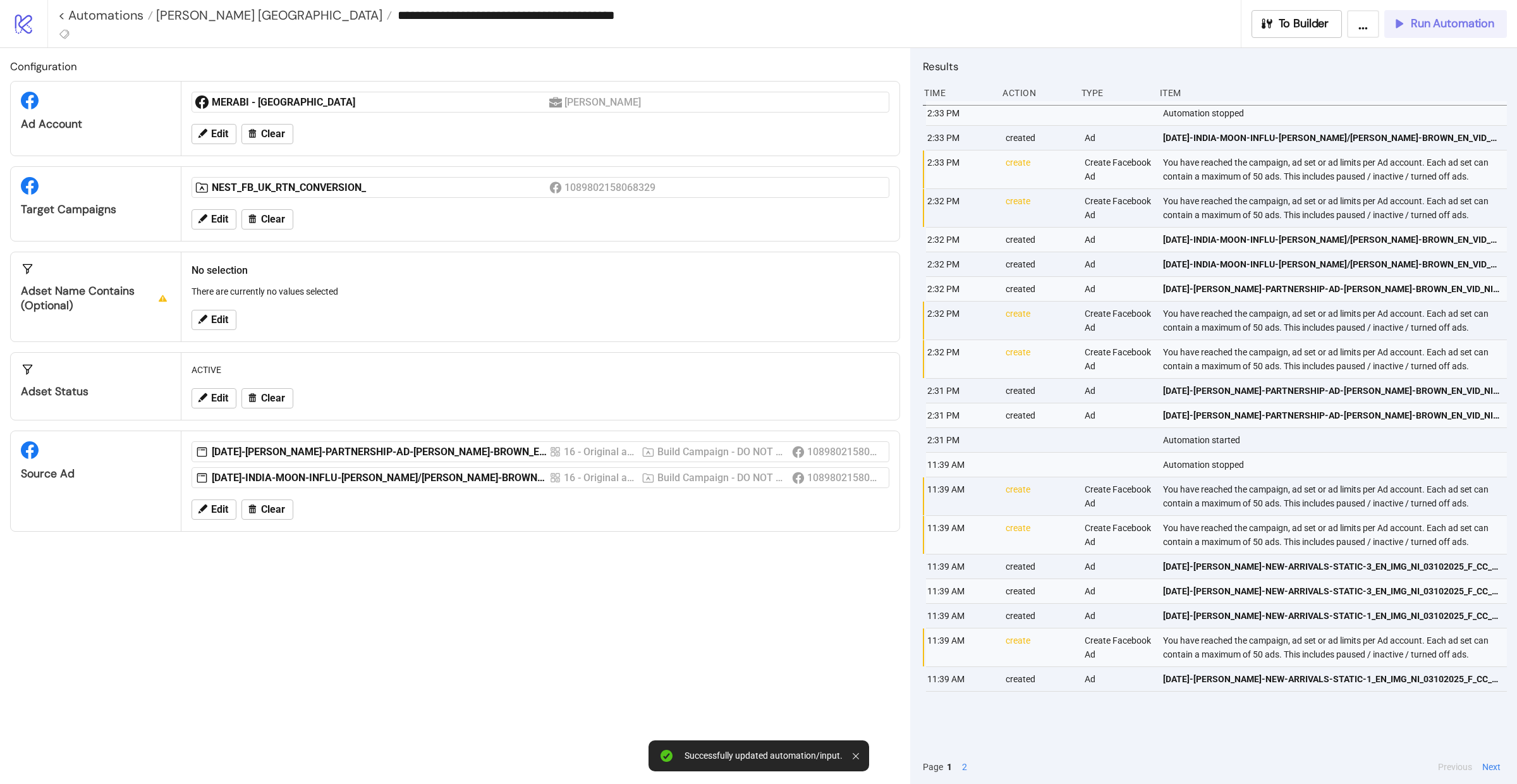
click at [1434, 30] on span "Run Automation" at bounding box center [1453, 23] width 84 height 14
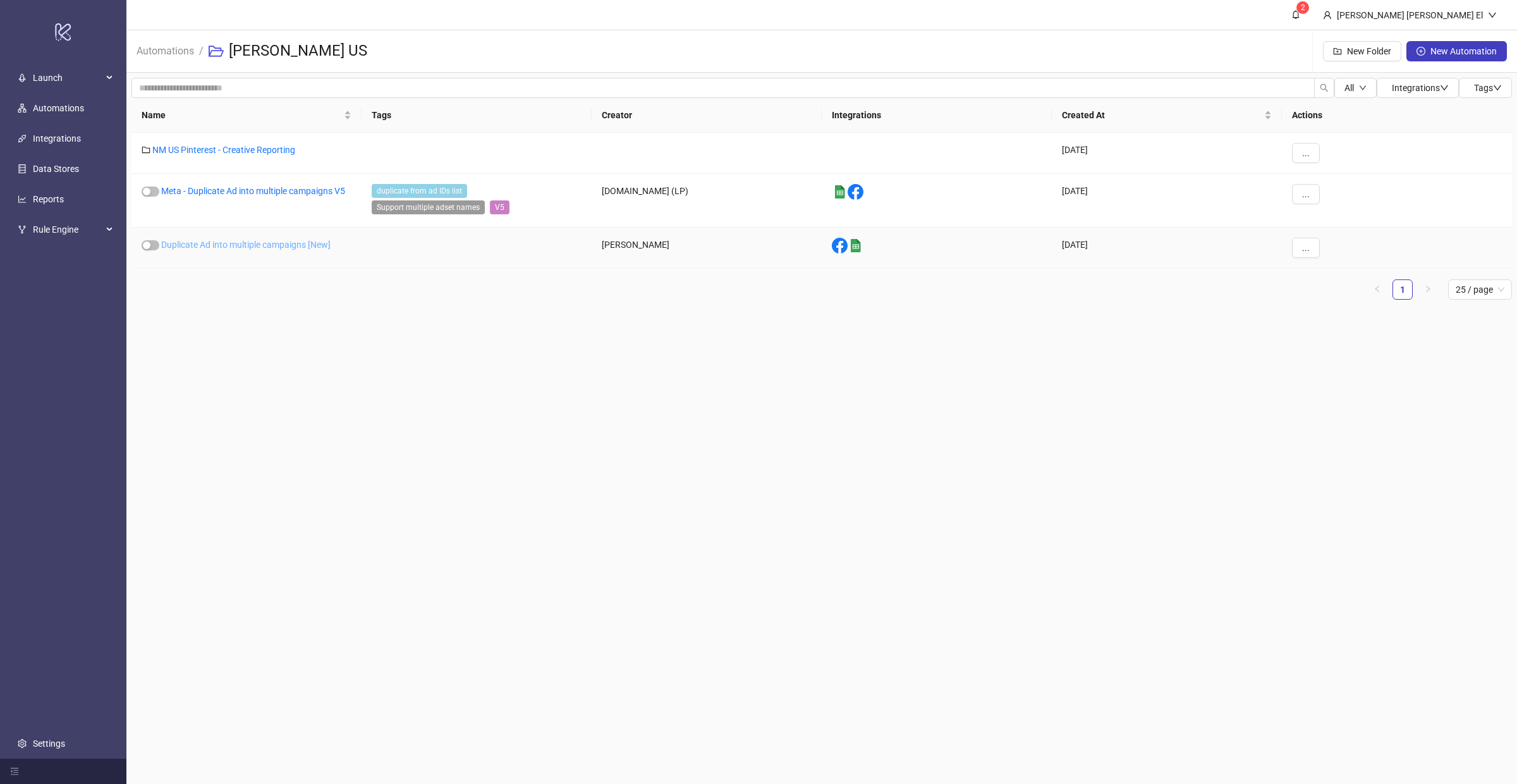
click at [307, 239] on link "Duplicate Ad into multiple campaigns [New]" at bounding box center [246, 244] width 169 height 10
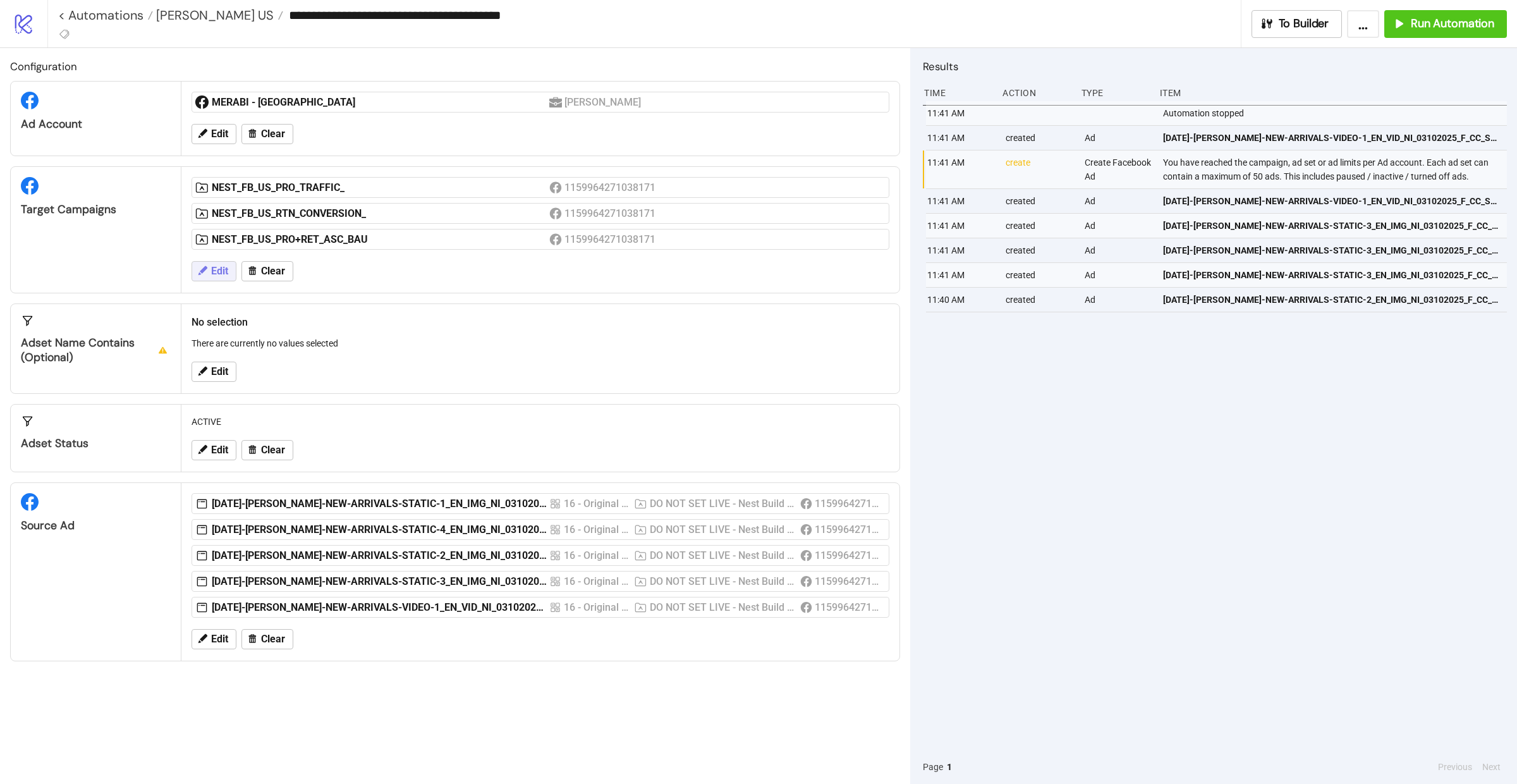
click at [216, 262] on button "Edit" at bounding box center [214, 271] width 45 height 20
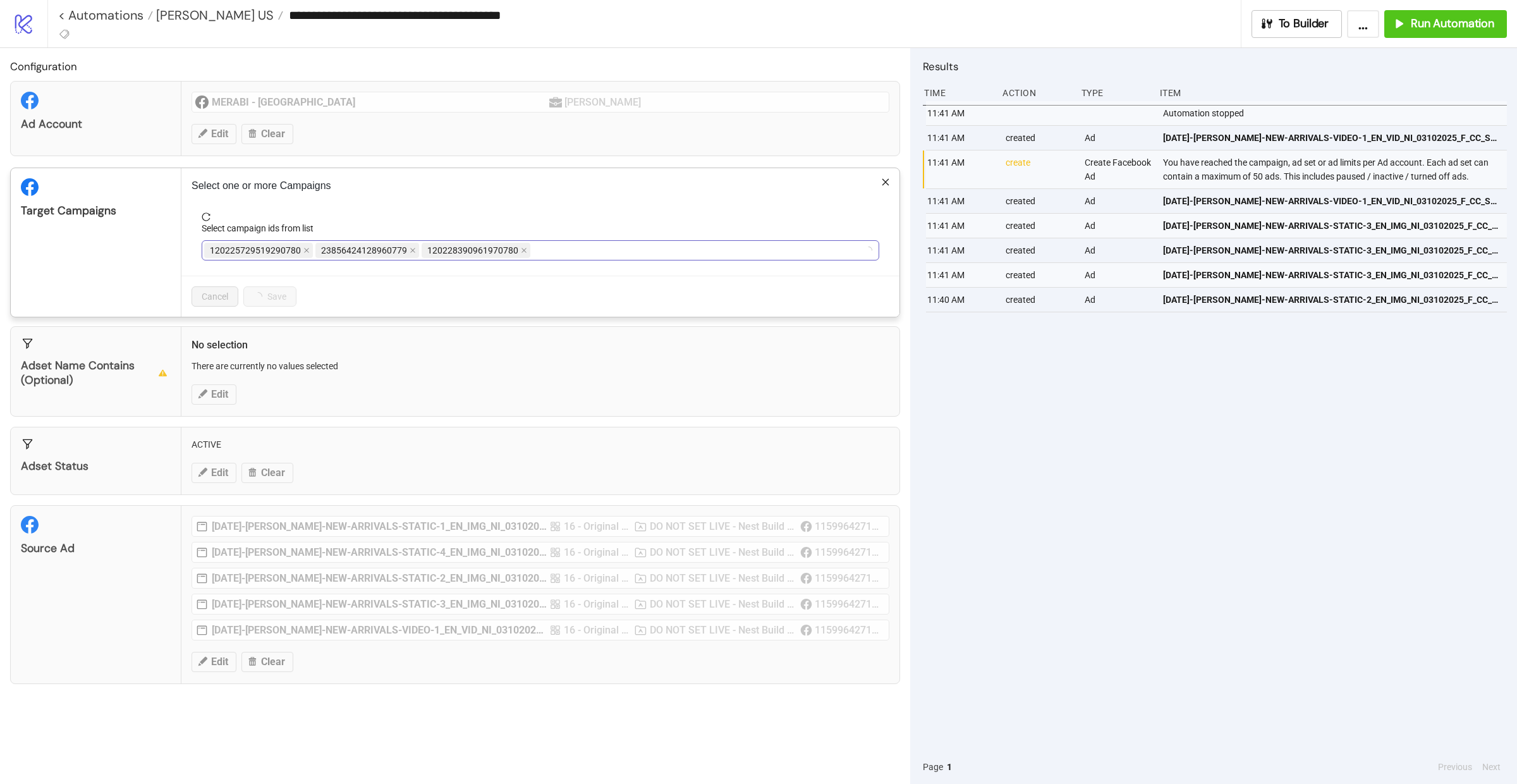
click at [562, 247] on div "120225729519290780 23856424128960779 120228390961970780" at bounding box center [534, 250] width 659 height 18
click at [673, 259] on div "NEST_FB_US_PRO_TRAFFIC_ NEST_FB_US_RTN_CONVERSION_ NEST_FB_US_PRO+RET_ASC_BAU" at bounding box center [534, 250] width 659 height 18
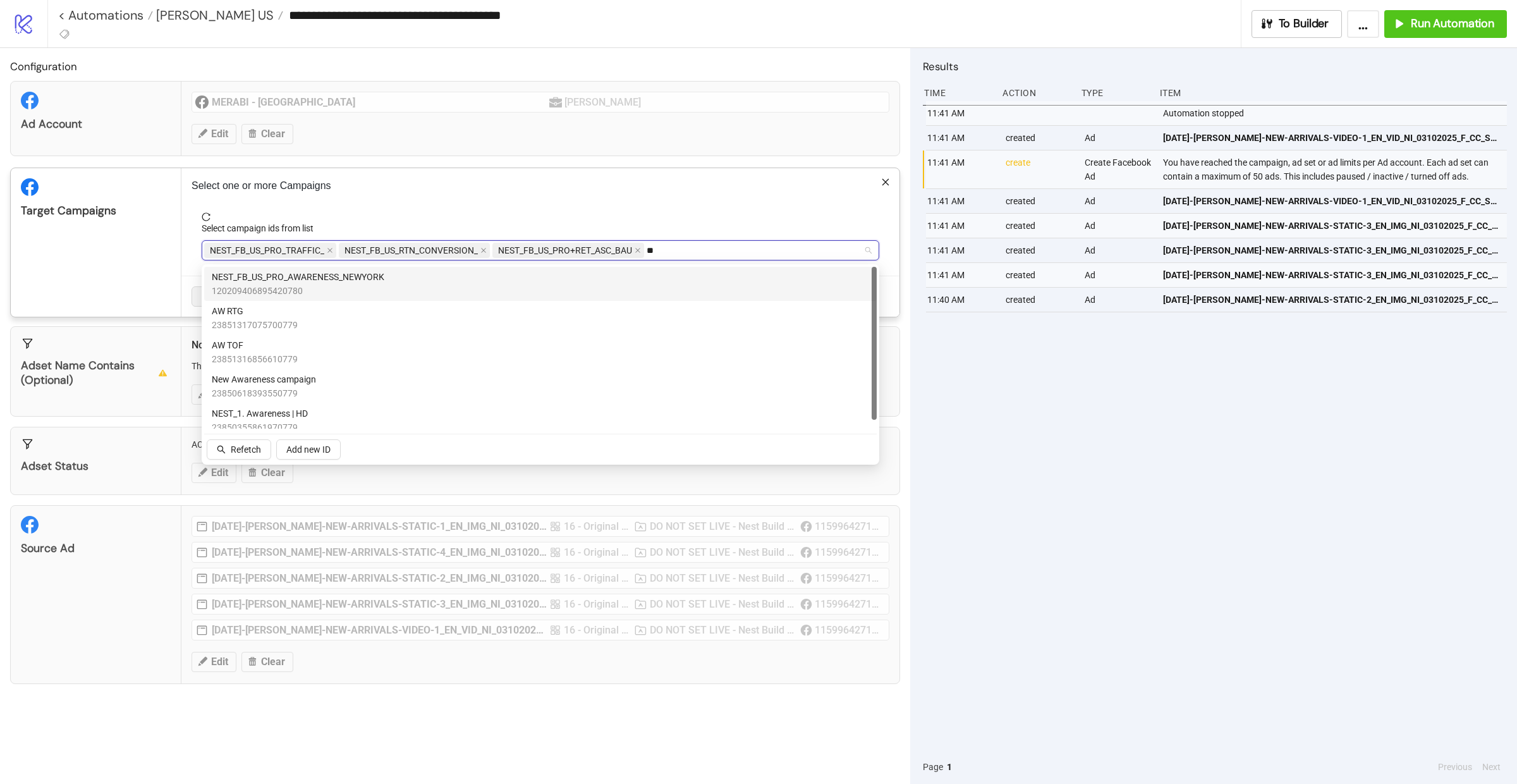
type input "***"
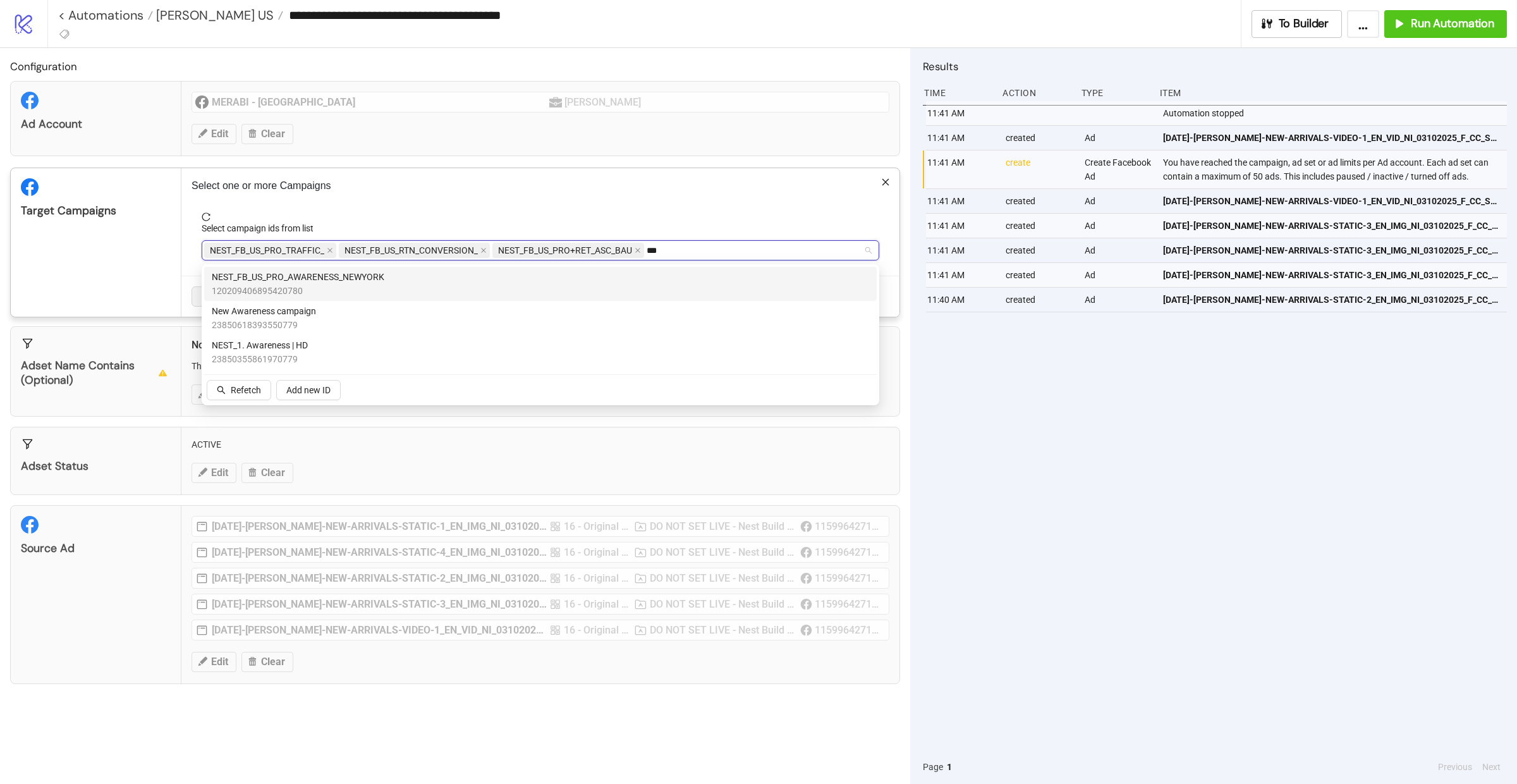
click at [525, 278] on div "NEST_FB_US_PRO_AWARENESS_NEWYORK 120209406895420780" at bounding box center [541, 284] width 658 height 28
click at [97, 237] on div "Target Campaigns" at bounding box center [96, 243] width 171 height 149
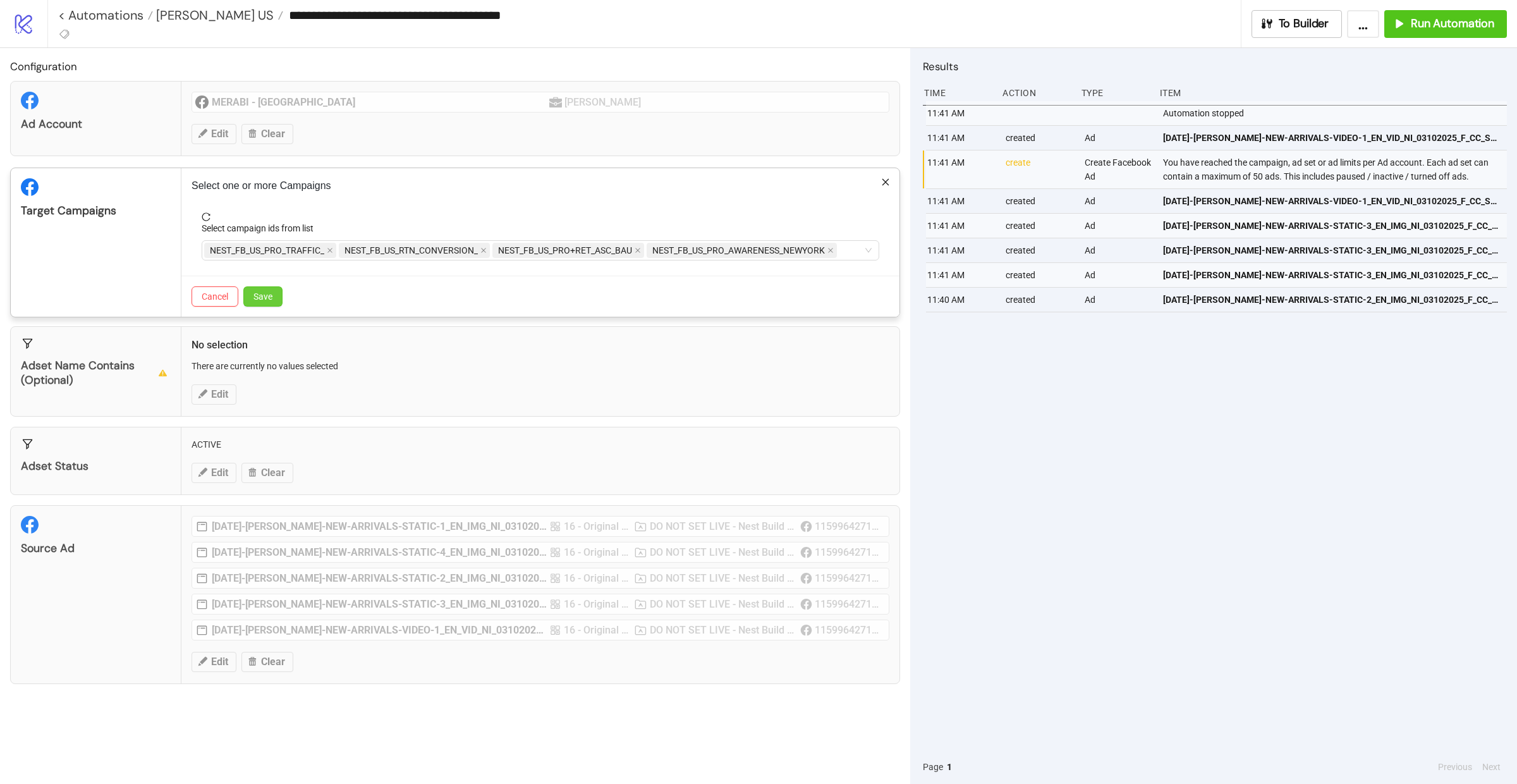
click at [270, 297] on span "Save" at bounding box center [263, 296] width 19 height 10
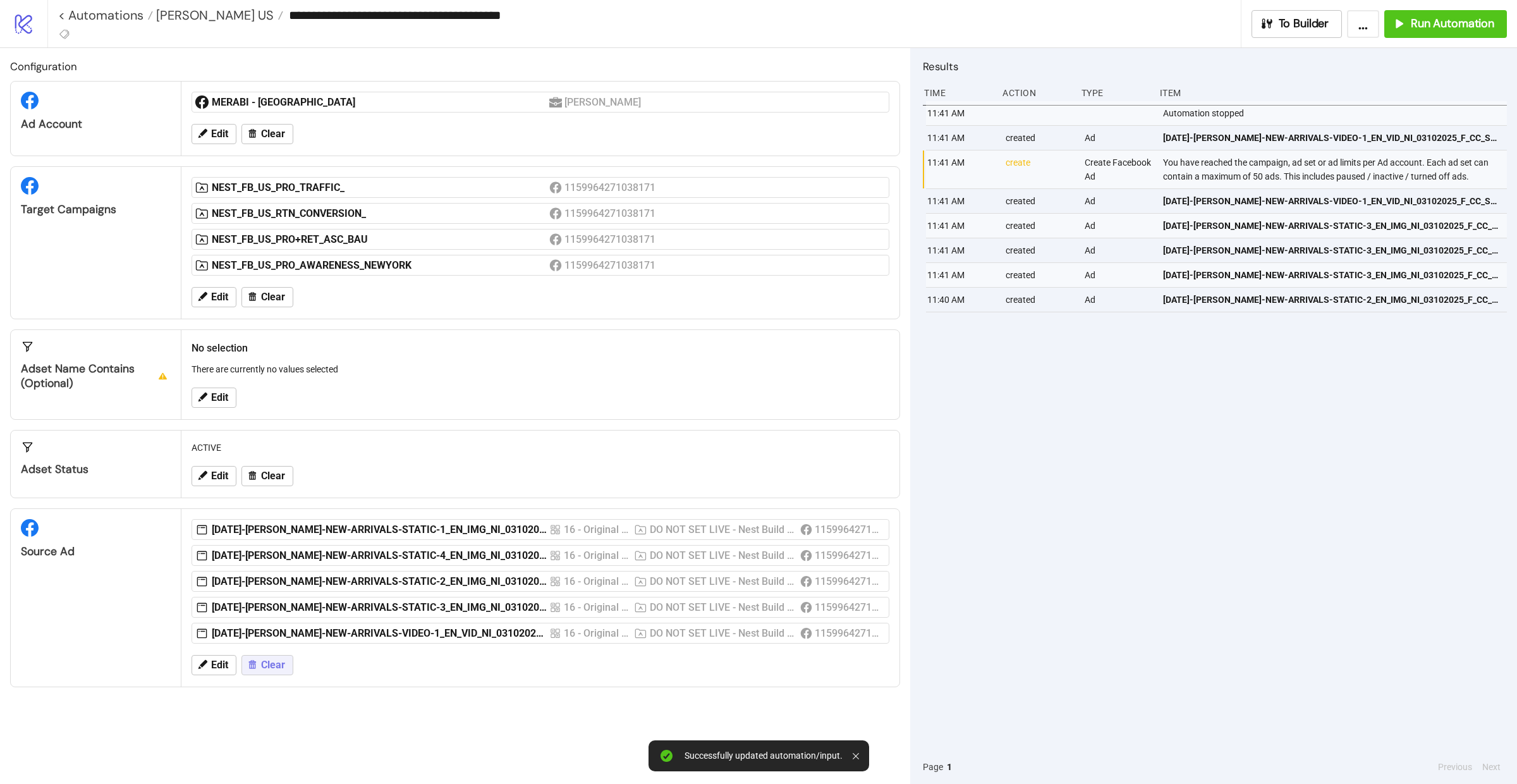
click at [273, 668] on span "Clear" at bounding box center [273, 665] width 24 height 12
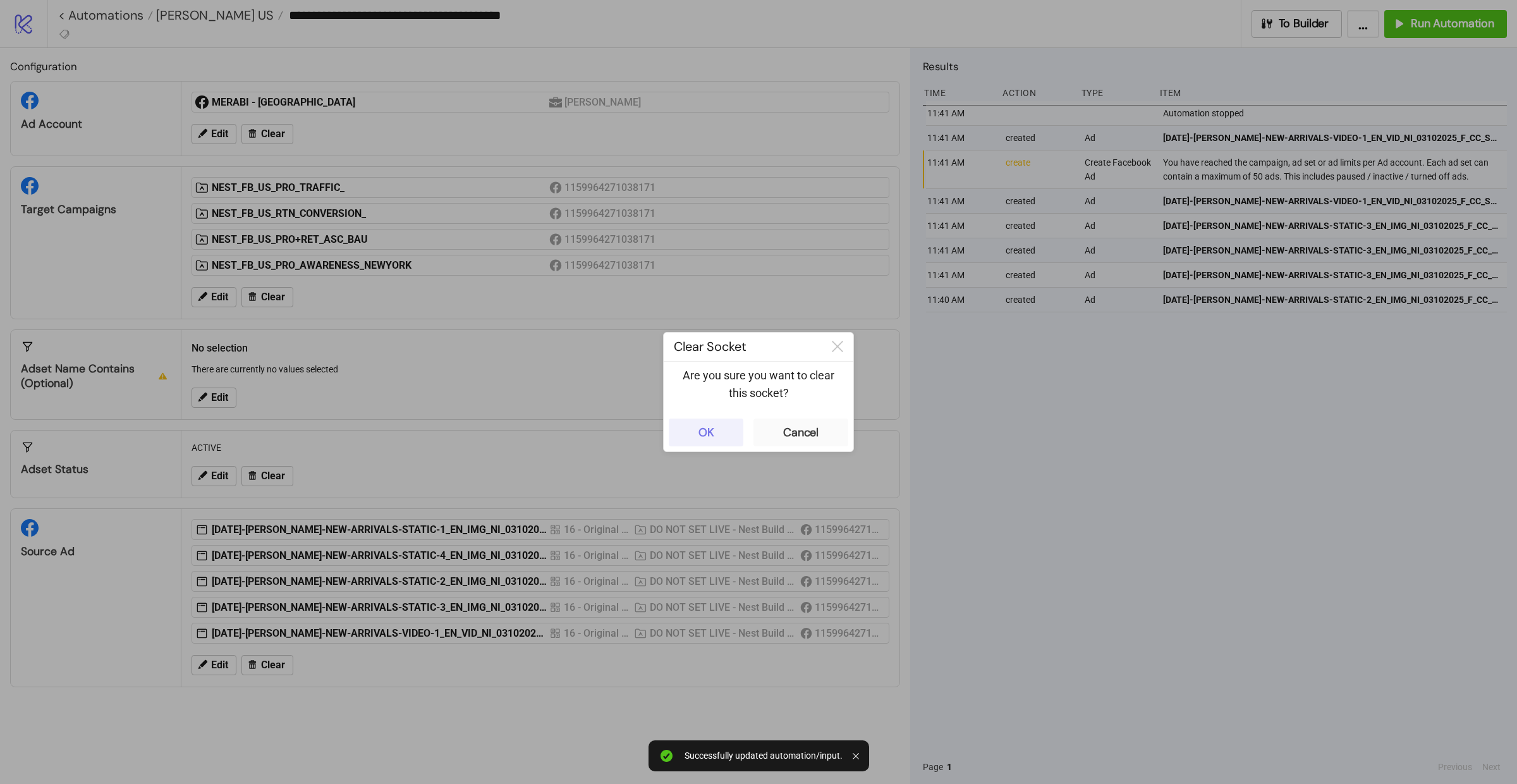
click at [704, 423] on button "OK" at bounding box center [705, 432] width 74 height 28
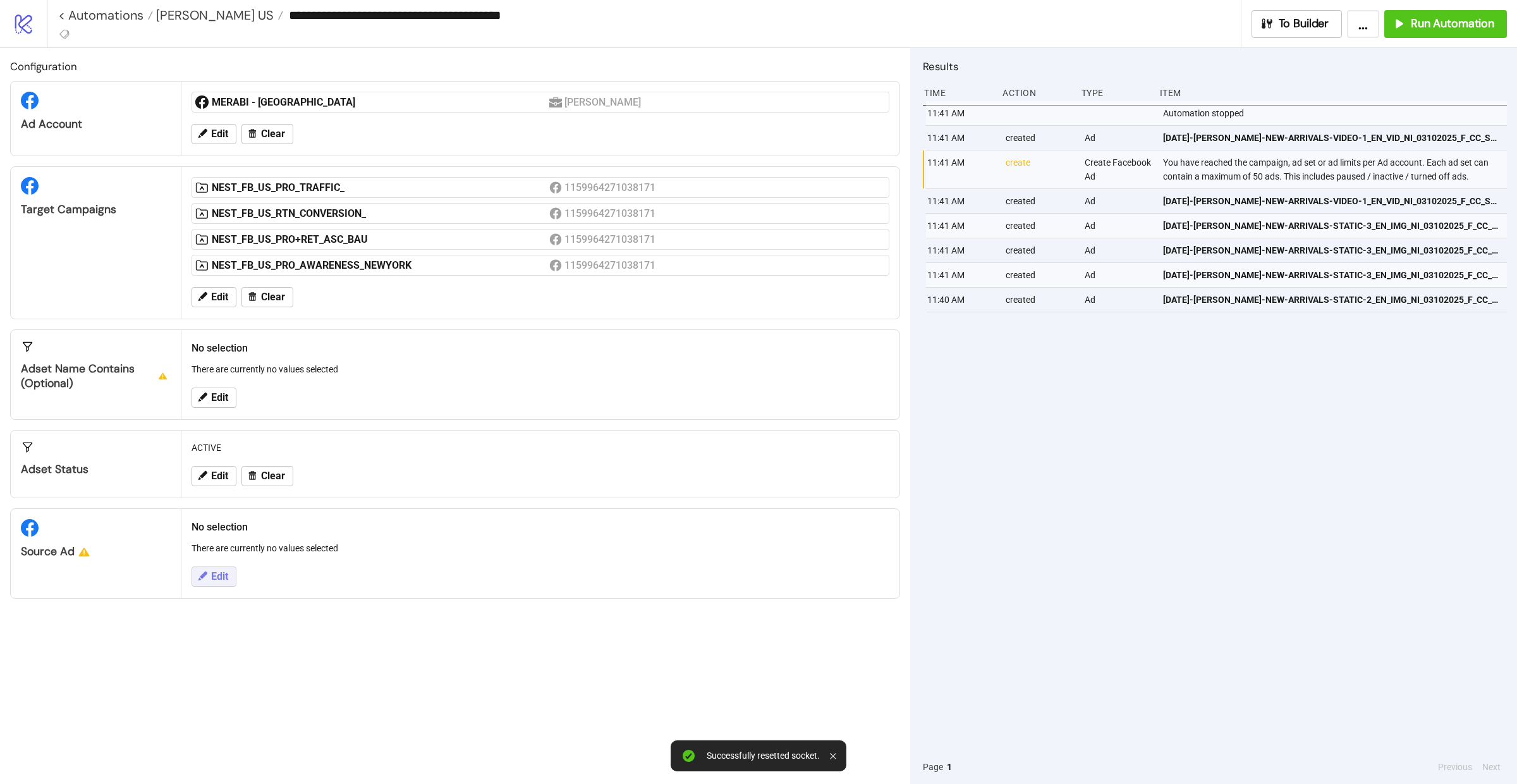
click at [223, 571] on button "Edit" at bounding box center [214, 576] width 45 height 20
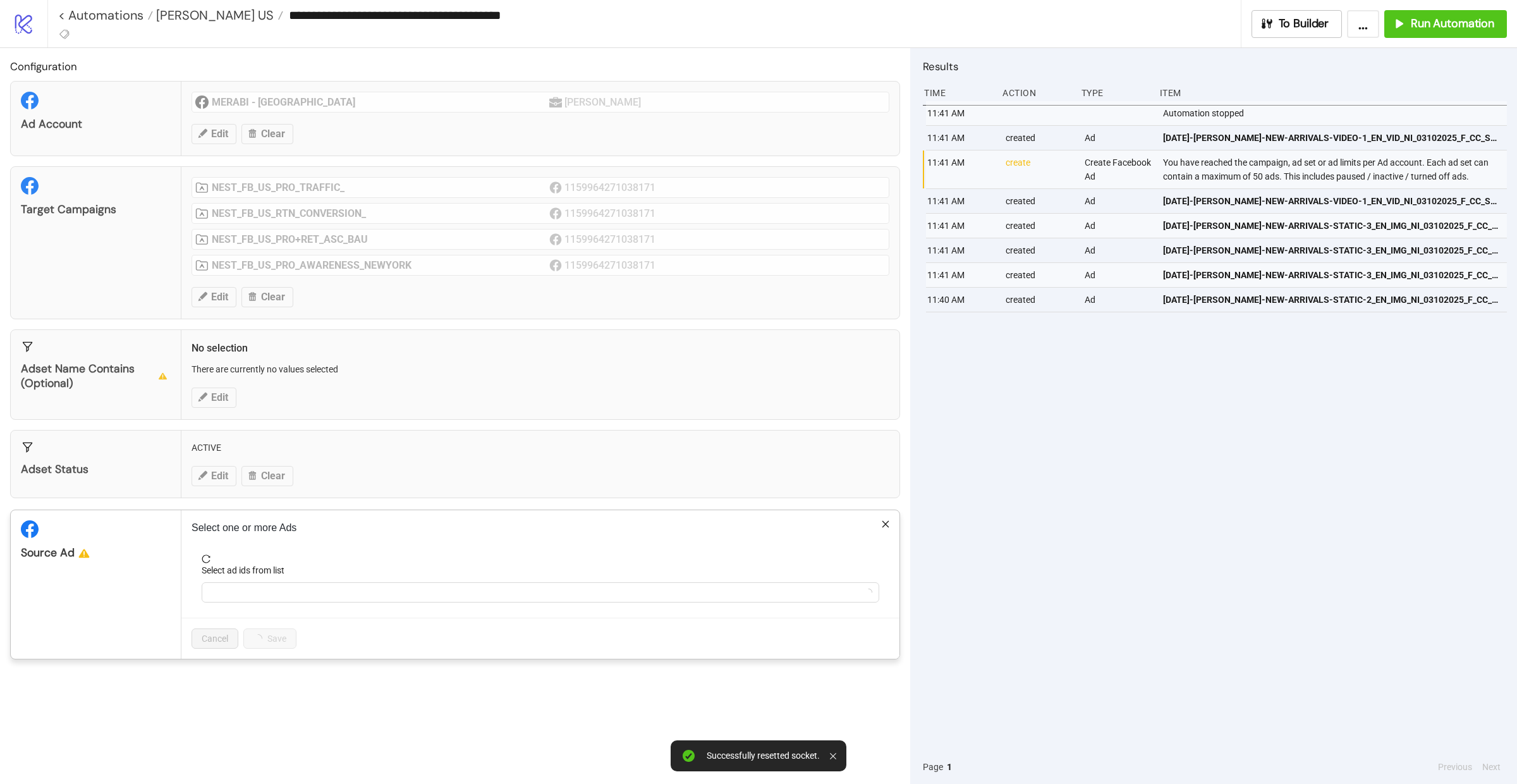
click at [278, 582] on div "Select ad ids from list" at bounding box center [541, 572] width 678 height 19
click at [273, 596] on div at bounding box center [534, 592] width 659 height 18
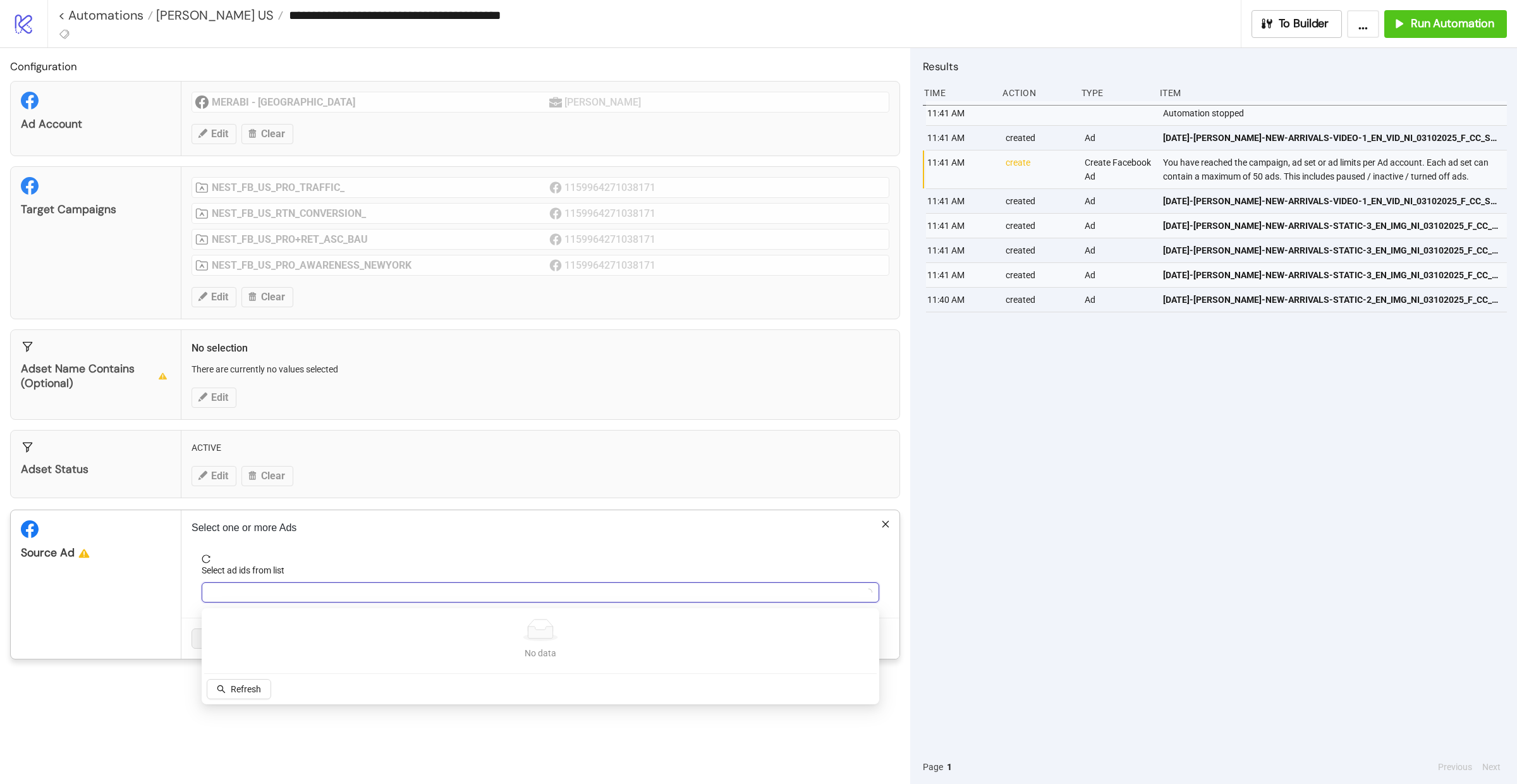
click at [273, 596] on div at bounding box center [534, 592] width 659 height 18
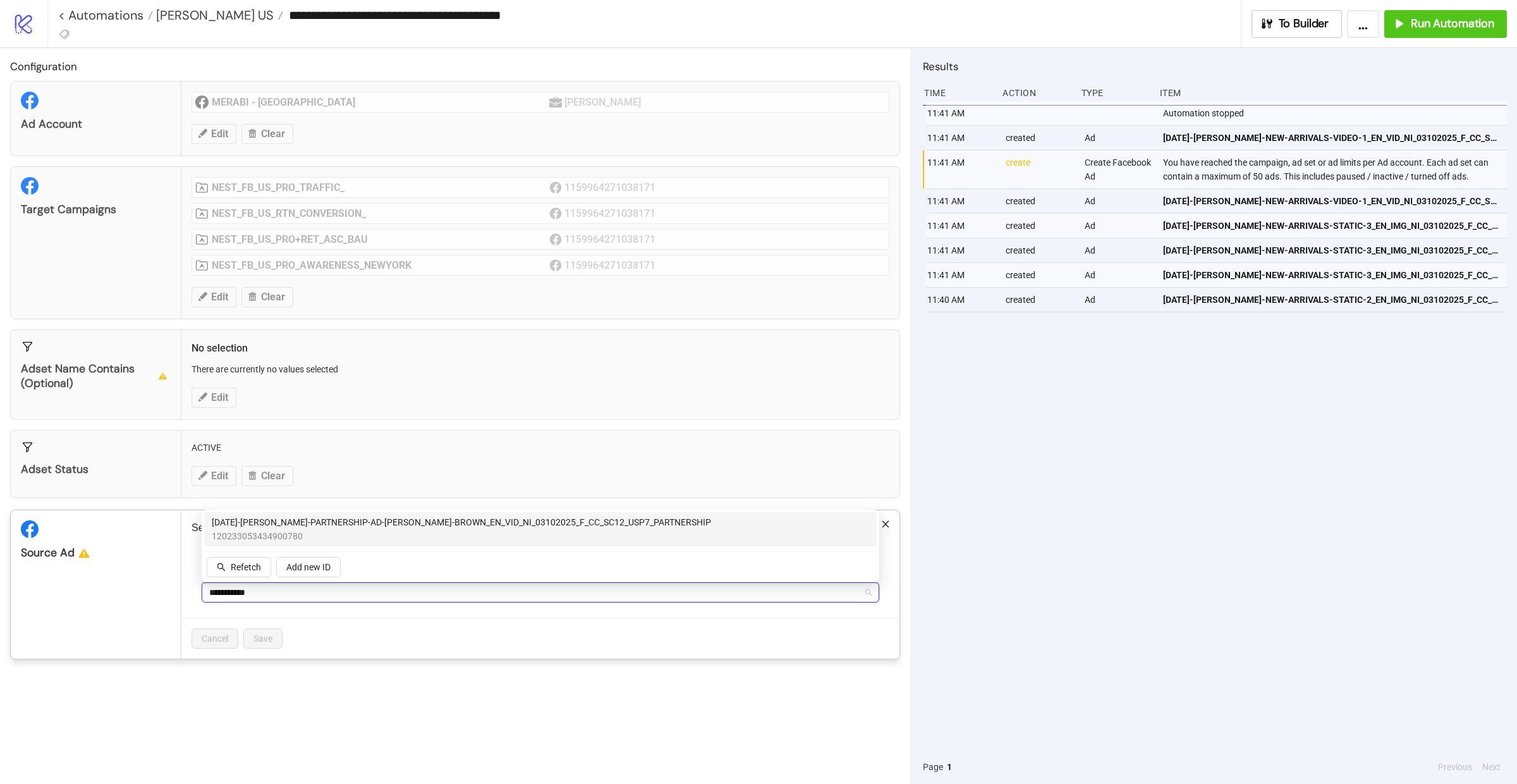
click at [464, 532] on span "120233053434900780" at bounding box center [461, 535] width 500 height 14
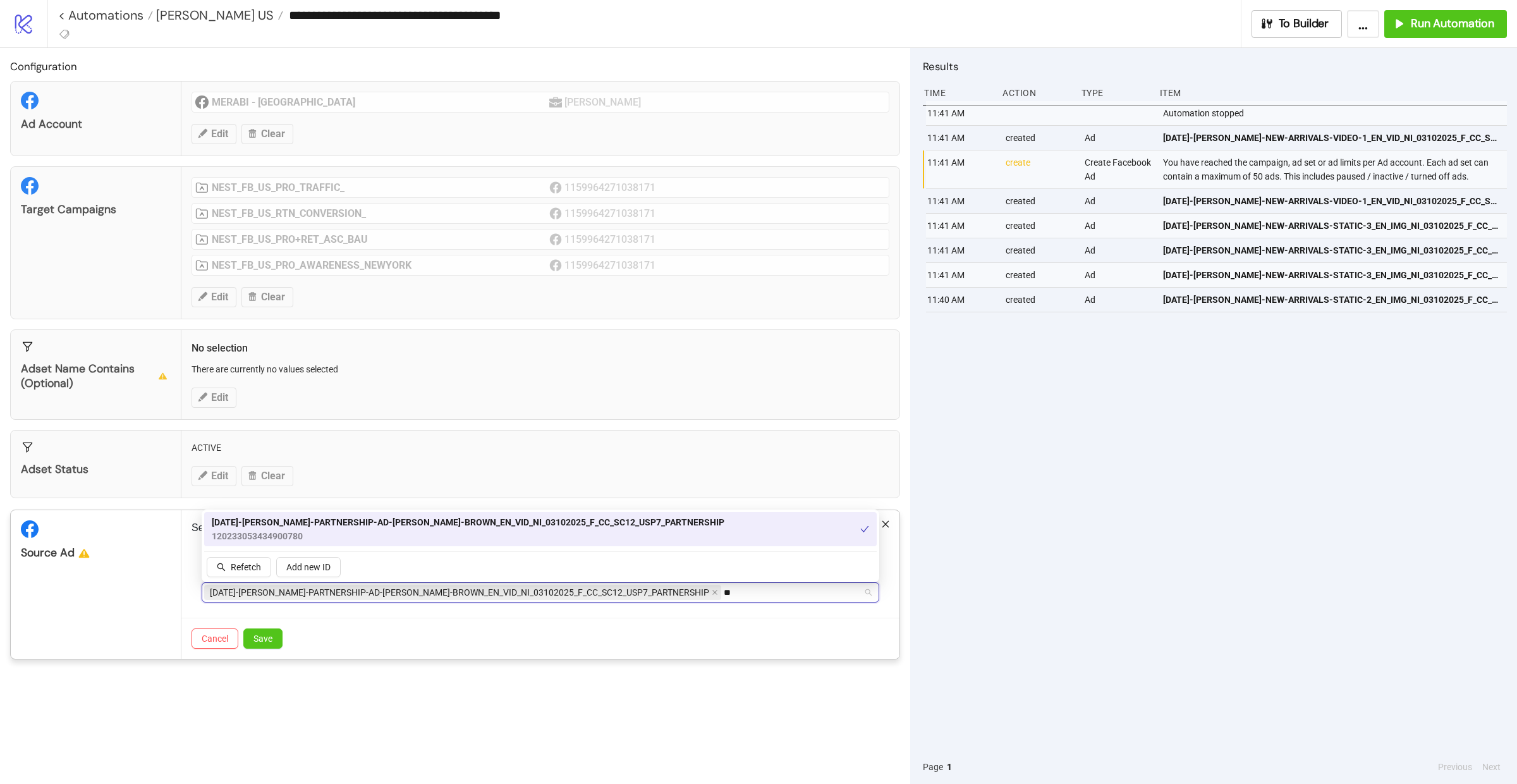
type input "*"
type input "****"
click at [481, 526] on span "AD372-INDIA-MOON-INFLU-CAMILLE/MONICA-BROWN_EN_VID_NI_30092025_F_CC_SC12_USP7_I…" at bounding box center [463, 522] width 503 height 14
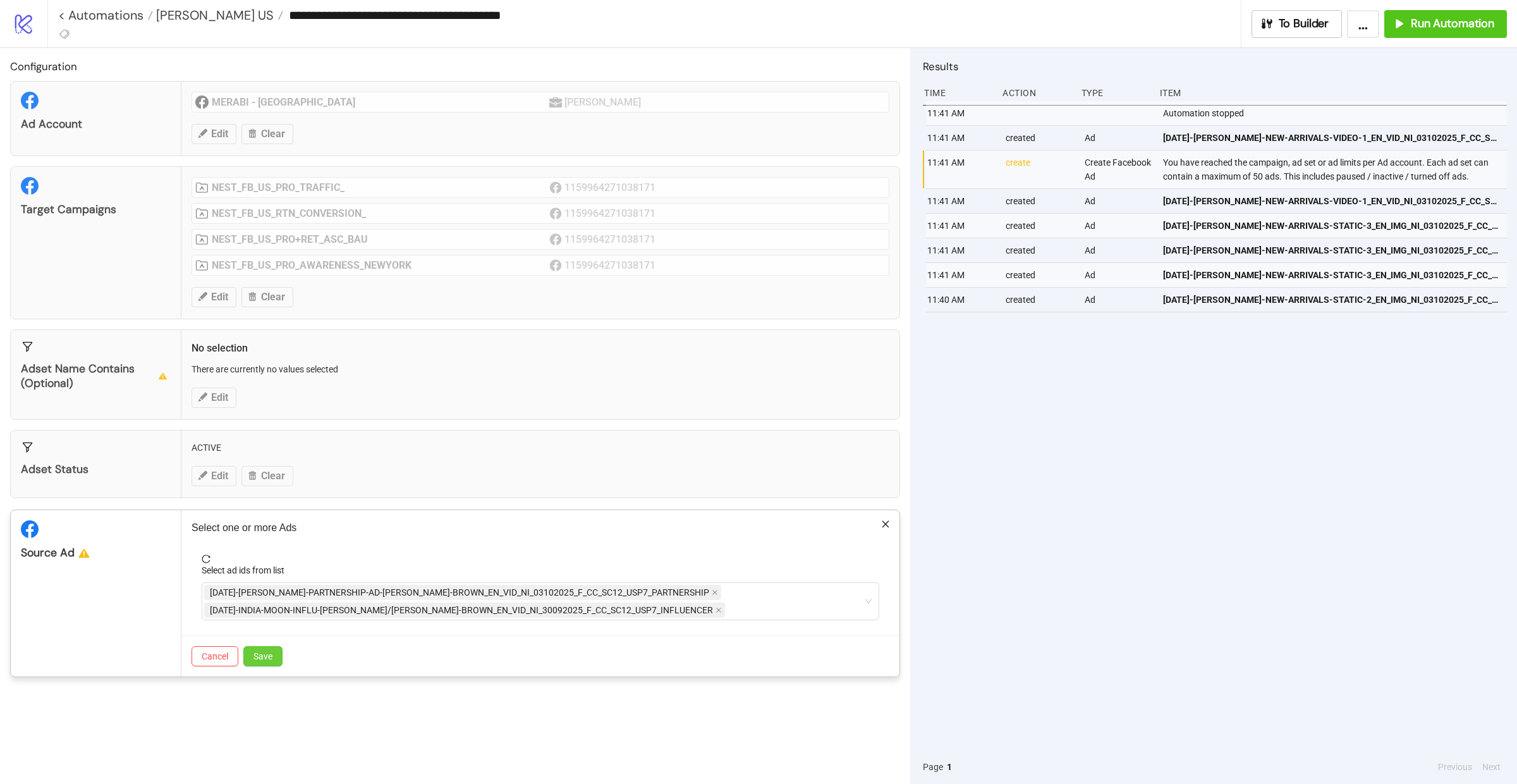
click at [259, 656] on span "Save" at bounding box center [263, 656] width 19 height 10
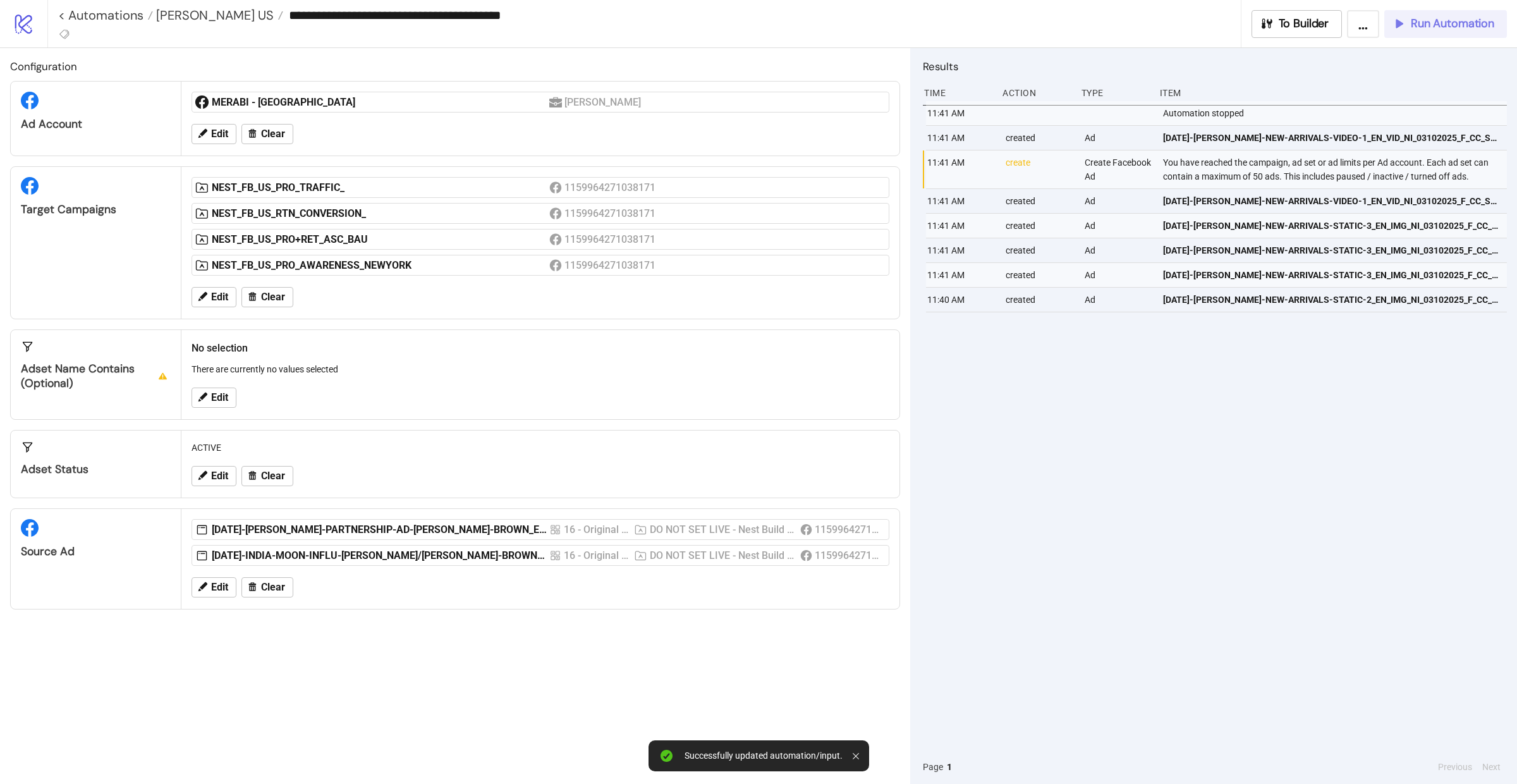
click at [1422, 17] on span "Run Automation" at bounding box center [1453, 23] width 84 height 14
